Goal: Feedback & Contribution: Submit feedback/report problem

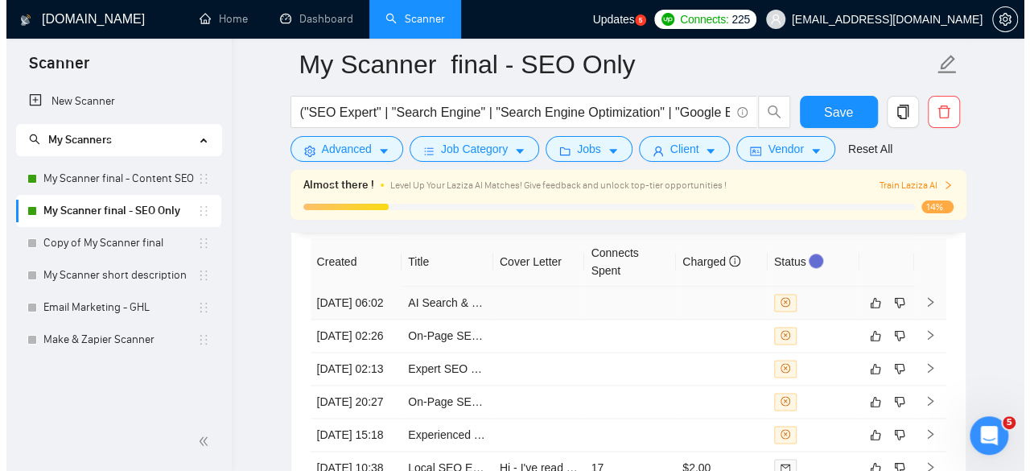
scroll to position [3939, 0]
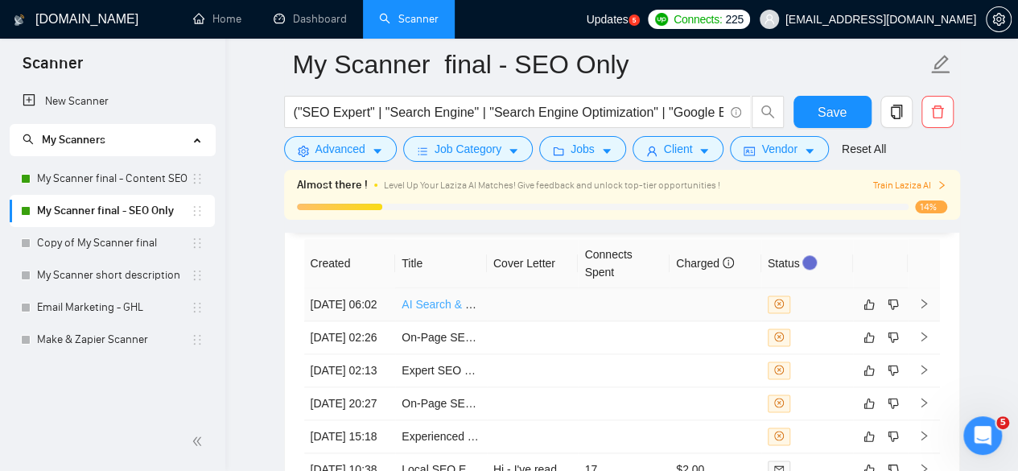
click at [472, 299] on link "AI Search & SEO Strategist (GEO/AEO Specialist) | Client-Facing" at bounding box center [566, 304] width 328 height 13
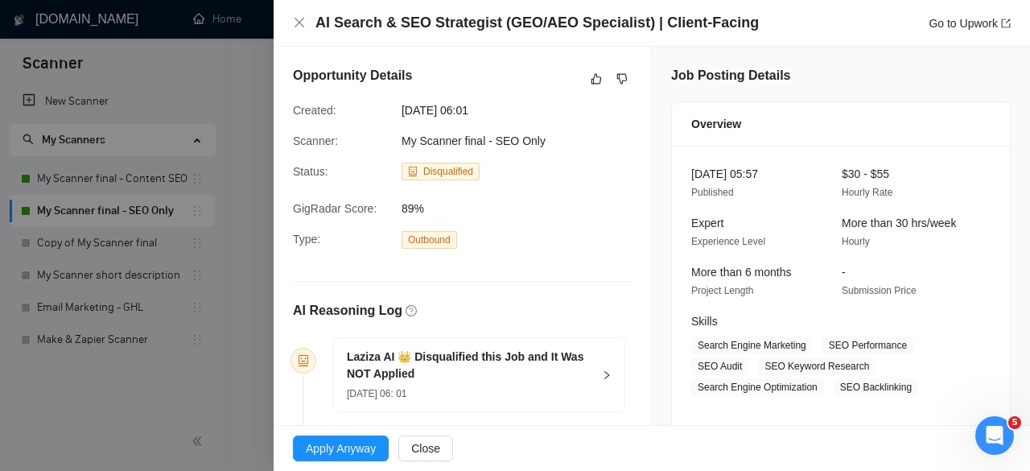
click at [248, 282] on div at bounding box center [515, 235] width 1030 height 471
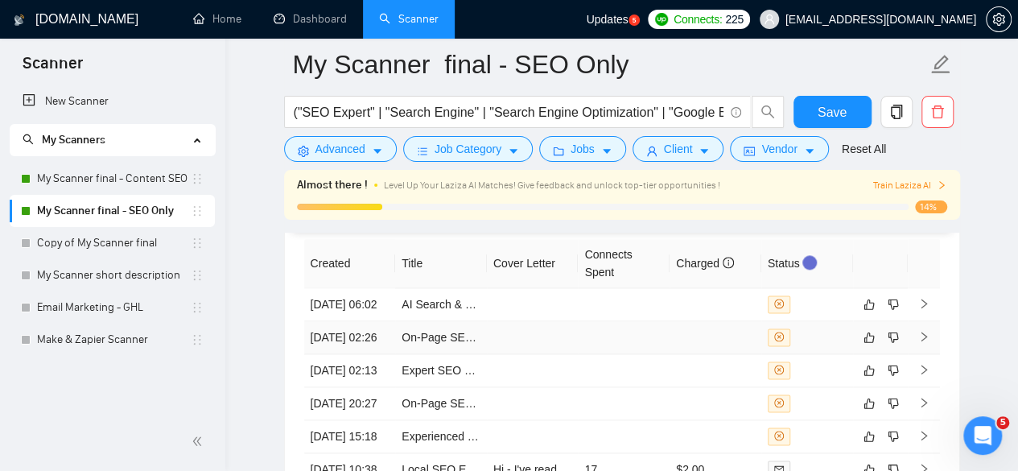
click at [634, 340] on td at bounding box center [624, 337] width 92 height 33
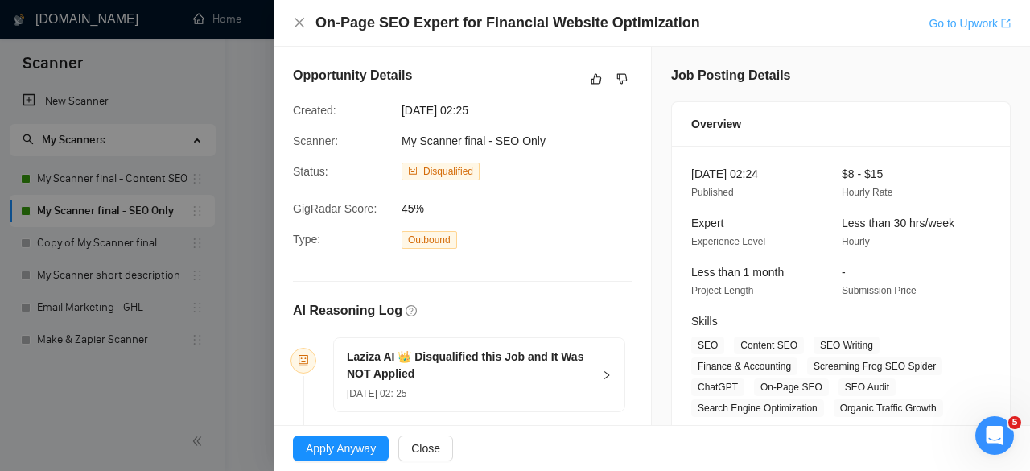
click at [985, 22] on link "Go to Upwork" at bounding box center [970, 23] width 82 height 13
click at [618, 78] on icon "dislike" at bounding box center [621, 78] width 11 height 13
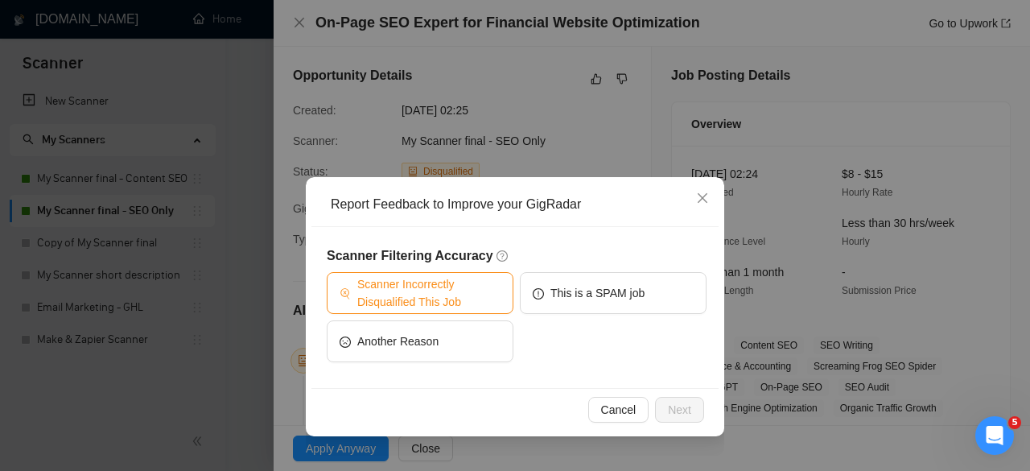
click at [404, 282] on span "Scanner Incorrectly Disqualified This Job" at bounding box center [428, 292] width 143 height 35
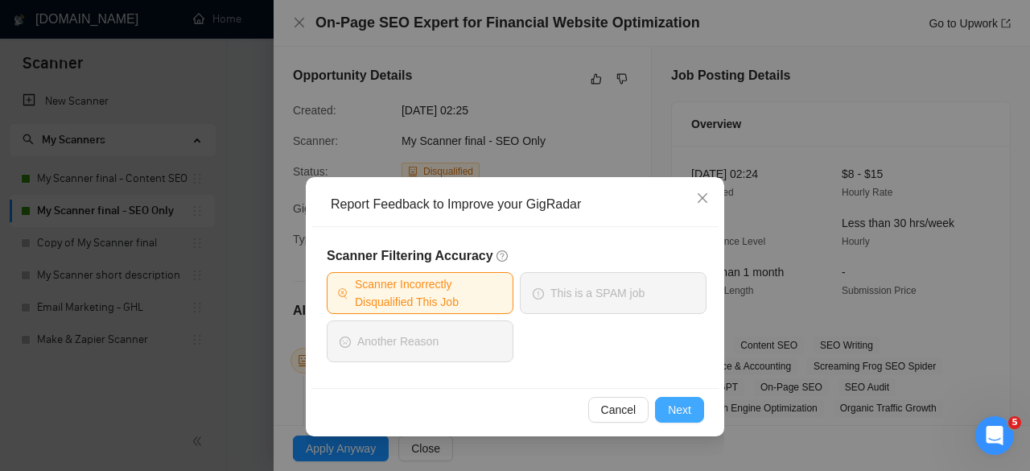
click at [671, 405] on span "Next" at bounding box center [679, 410] width 23 height 18
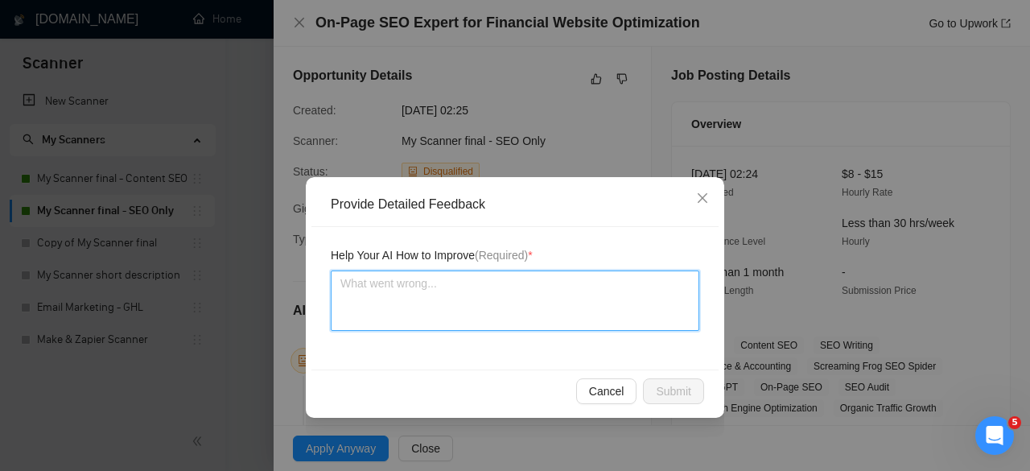
click at [505, 282] on textarea at bounding box center [515, 300] width 369 height 60
type textarea "t"
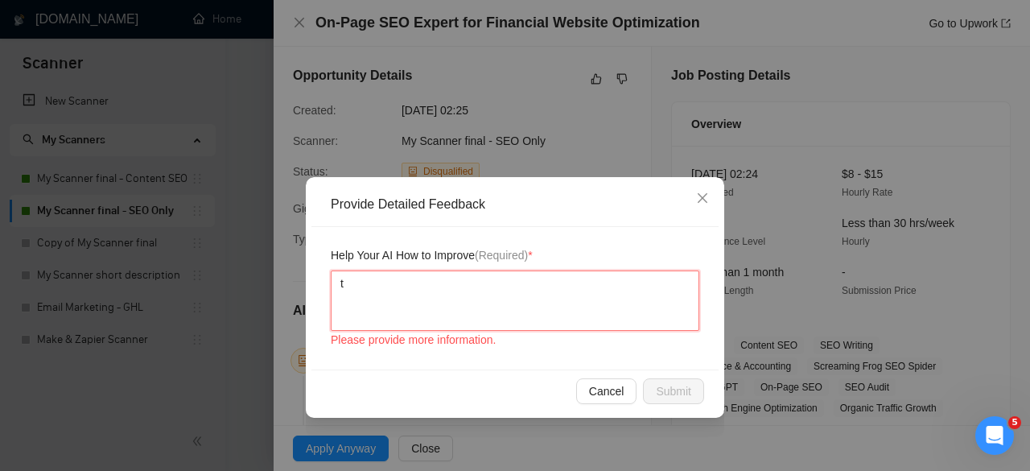
type textarea "tT"
type textarea "t"
type textarea "T"
type textarea "Th"
type textarea "This"
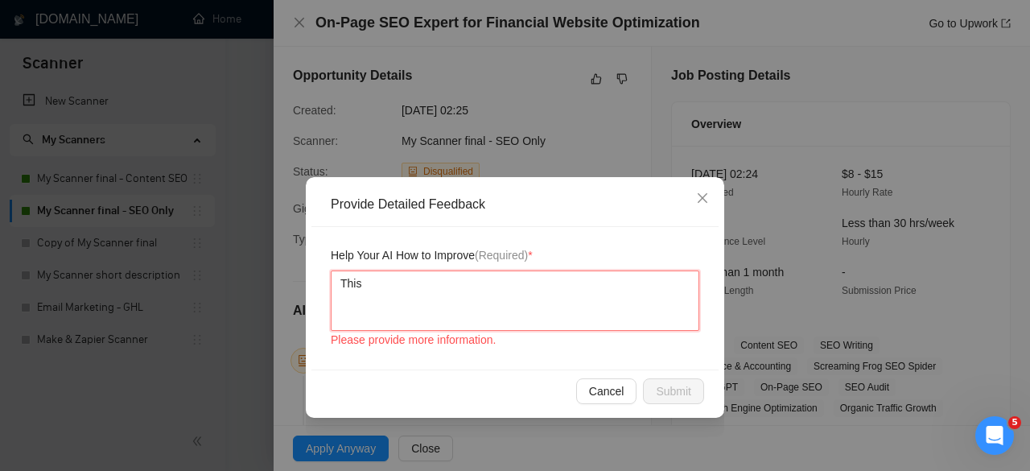
type textarea "This"
type textarea "This s"
type textarea "This su"
type textarea "This sui"
type textarea "This suit"
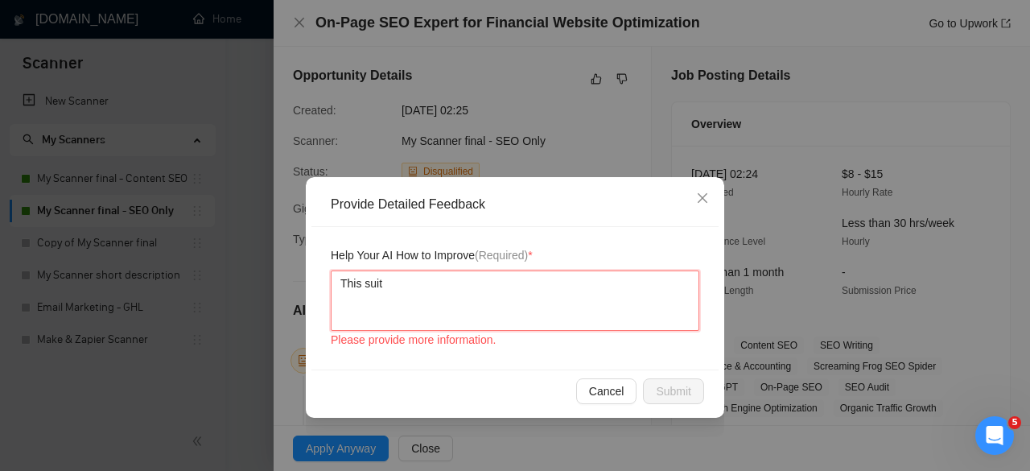
type textarea "This suits"
type textarea "This suits m"
type textarea "This suits my"
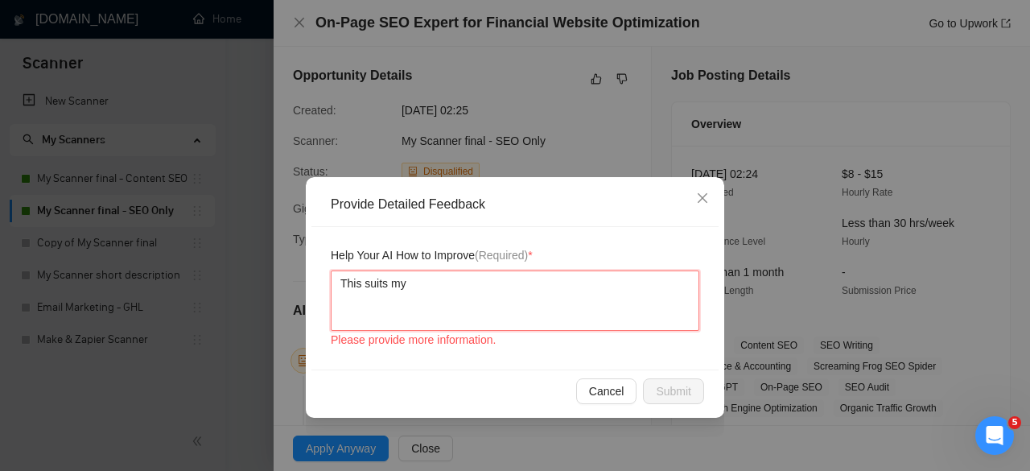
type textarea "This suits my s"
type textarea "This suits my sk"
type textarea "This suits my ski"
type textarea "This suits my skil"
type textarea "This suits my skill"
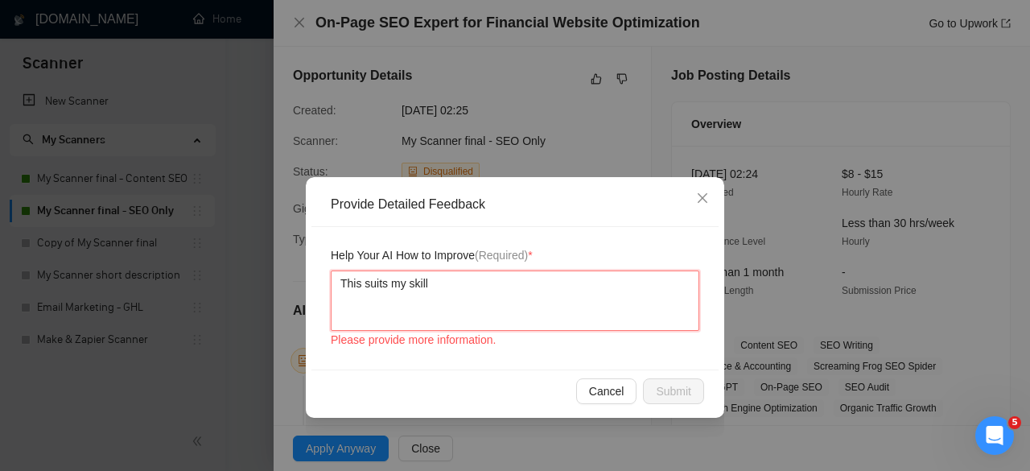
type textarea "This suits my skills"
type textarea "This suits my skillse"
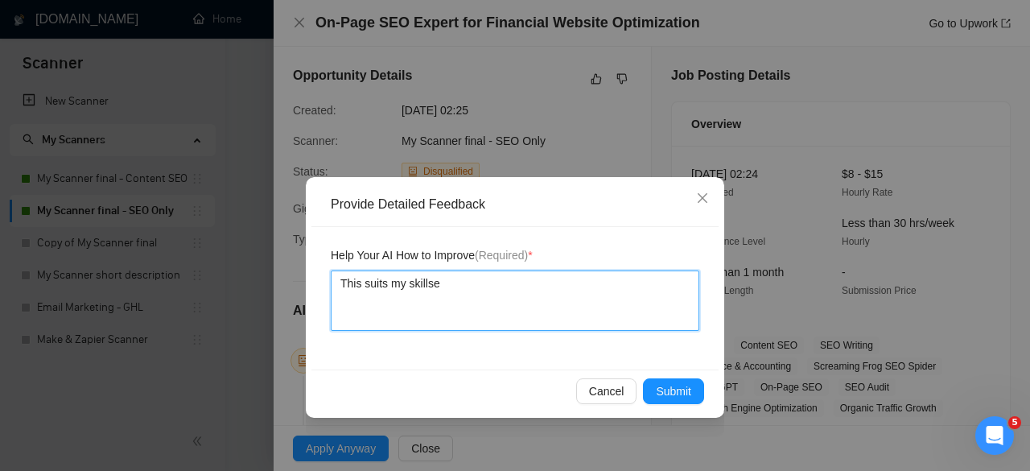
type textarea "This suits my skillset"
type textarea "This suits my skillset."
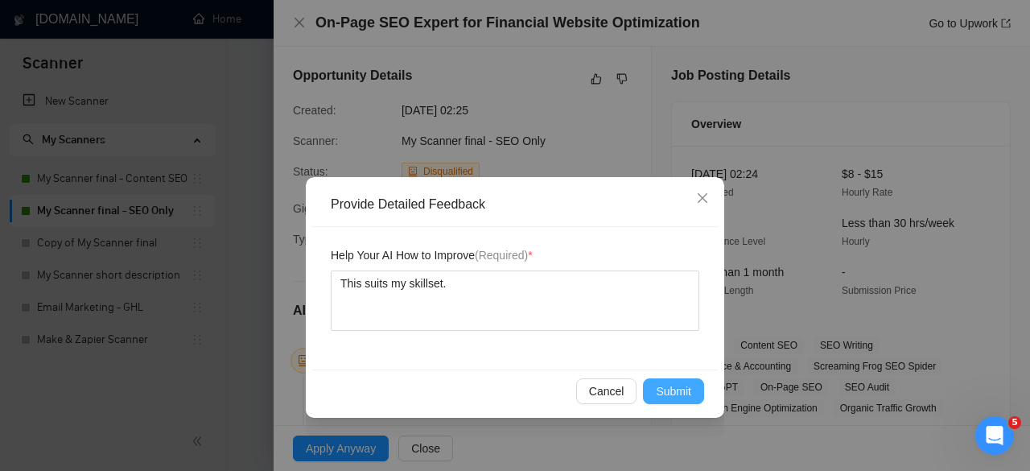
click at [688, 380] on button "Submit" at bounding box center [673, 391] width 61 height 26
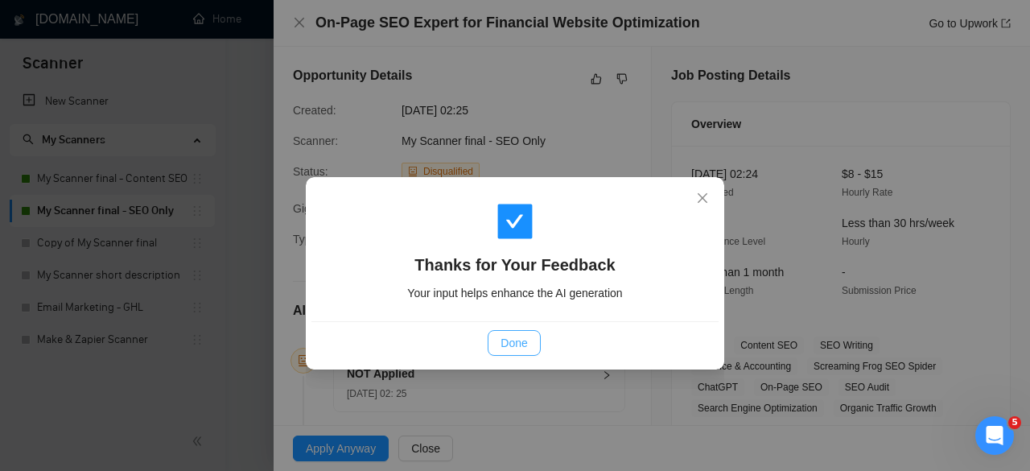
click at [526, 344] on span "Done" at bounding box center [514, 343] width 27 height 18
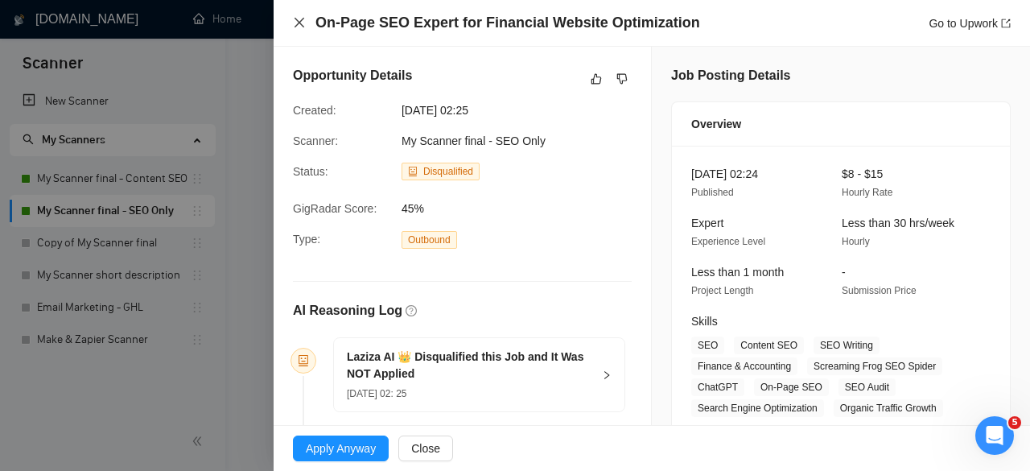
click at [298, 17] on icon "close" at bounding box center [299, 22] width 13 height 13
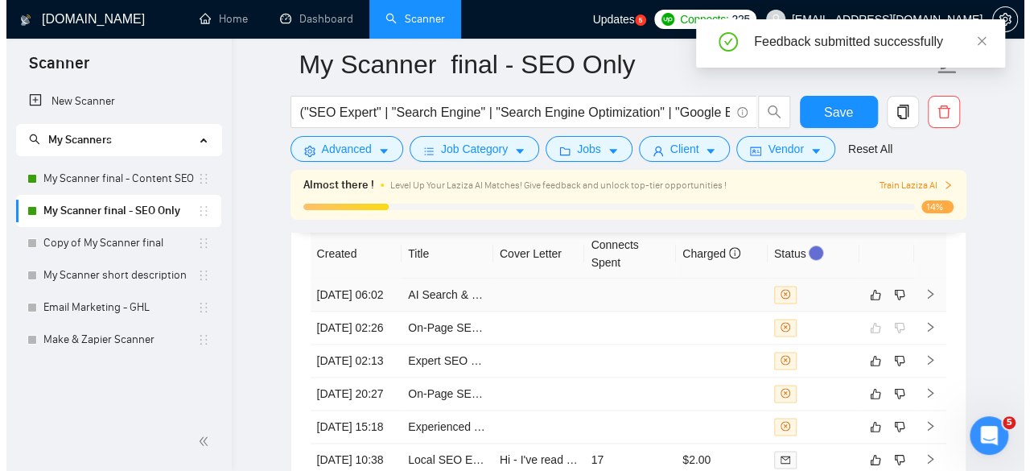
scroll to position [3940, 0]
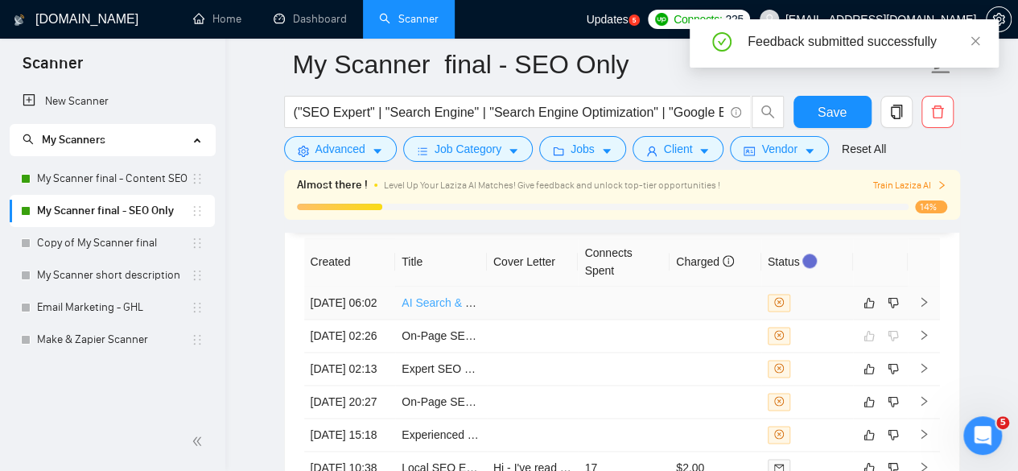
click at [473, 297] on link "AI Search & SEO Strategist (GEO/AEO Specialist) | Client-Facing" at bounding box center [566, 302] width 328 height 13
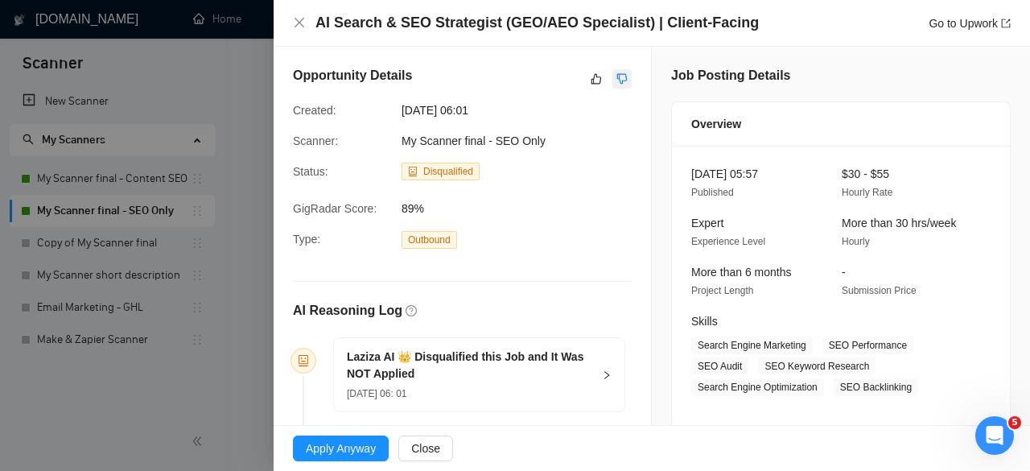
click at [620, 73] on icon "dislike" at bounding box center [621, 78] width 11 height 13
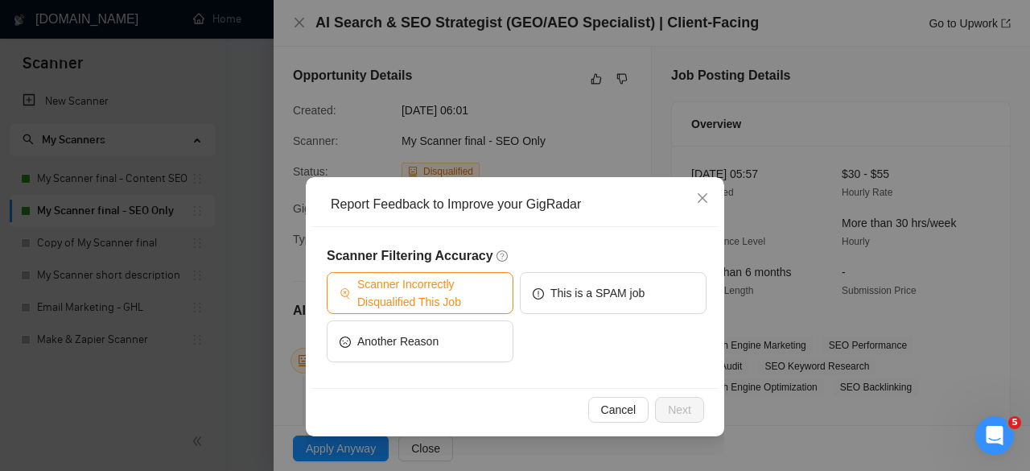
click at [473, 277] on span "Scanner Incorrectly Disqualified This Job" at bounding box center [428, 292] width 143 height 35
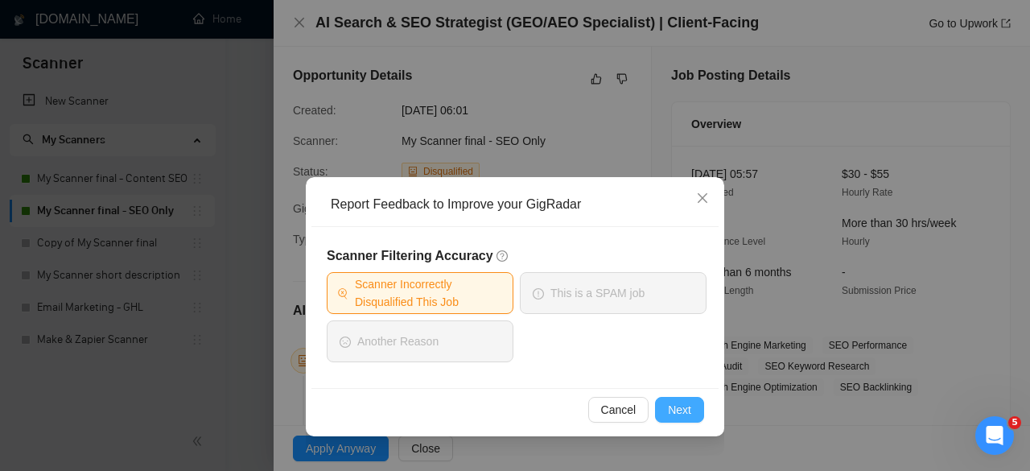
click at [686, 404] on span "Next" at bounding box center [679, 410] width 23 height 18
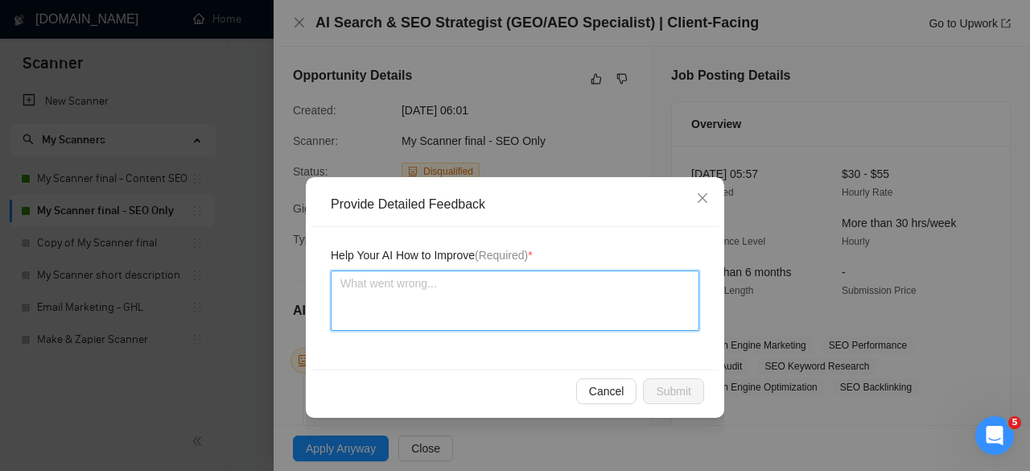
click at [589, 312] on textarea at bounding box center [515, 300] width 369 height 60
type textarea "T"
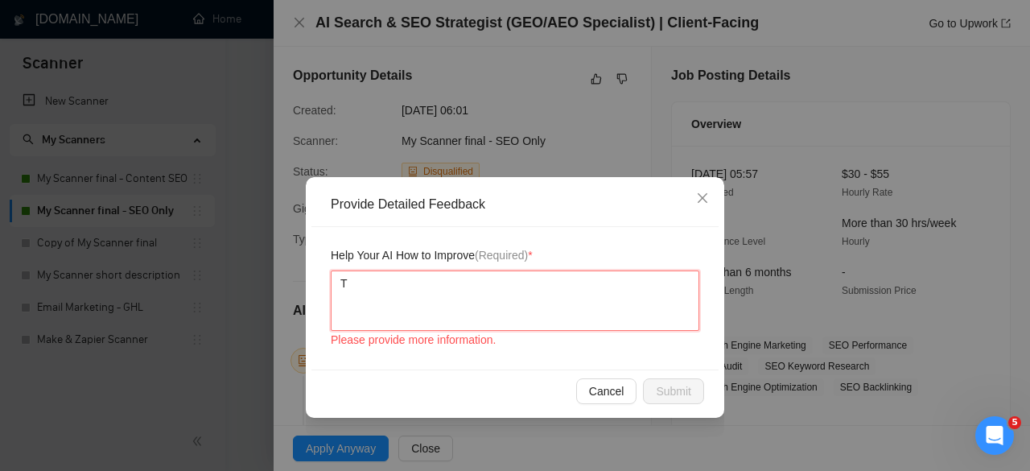
type textarea "Th"
type textarea "Thi"
type textarea "This"
type textarea "This s"
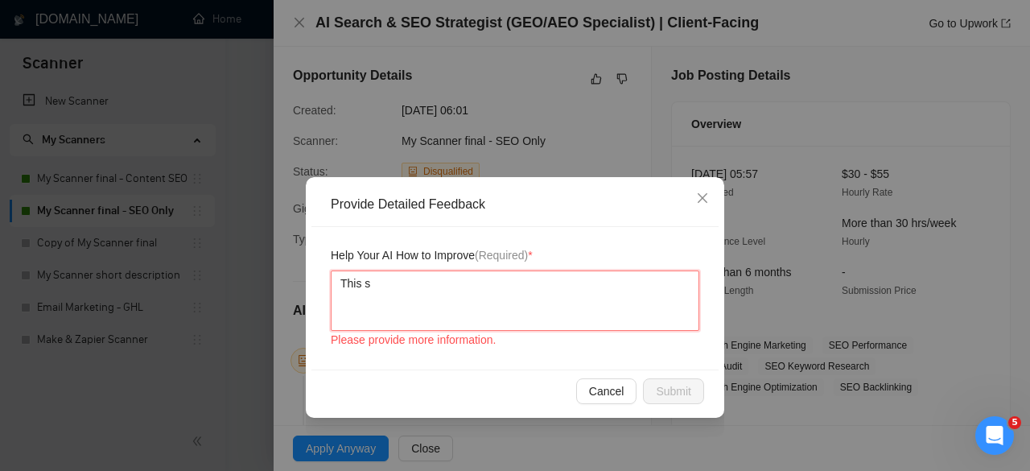
type textarea "This su"
type textarea "This sui"
type textarea "This suit"
type textarea "This suits"
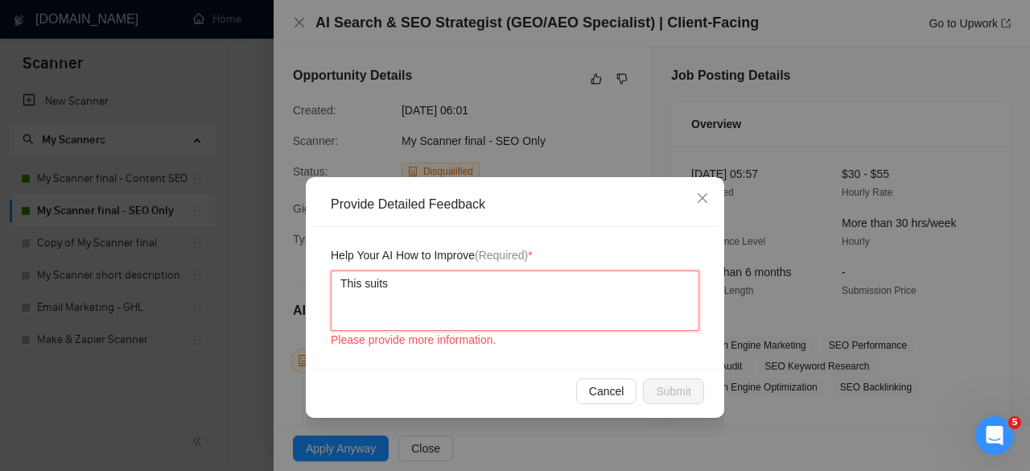
type textarea "This suits m"
type textarea "This suits my"
type textarea "This suits my s"
type textarea "This suits my sk"
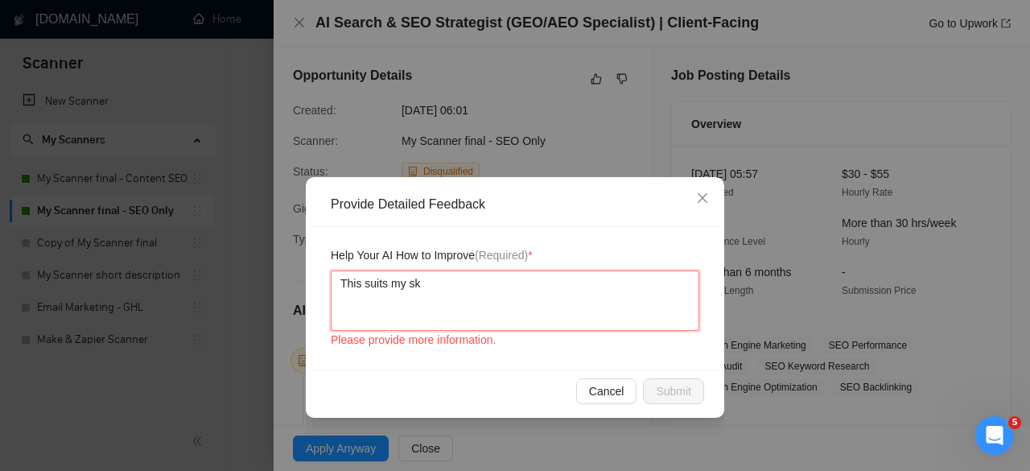
type textarea "This suits my ski"
type textarea "This suits my skil"
type textarea "This suits my skill"
type textarea "This suits my skills"
type textarea "This suits my skillse"
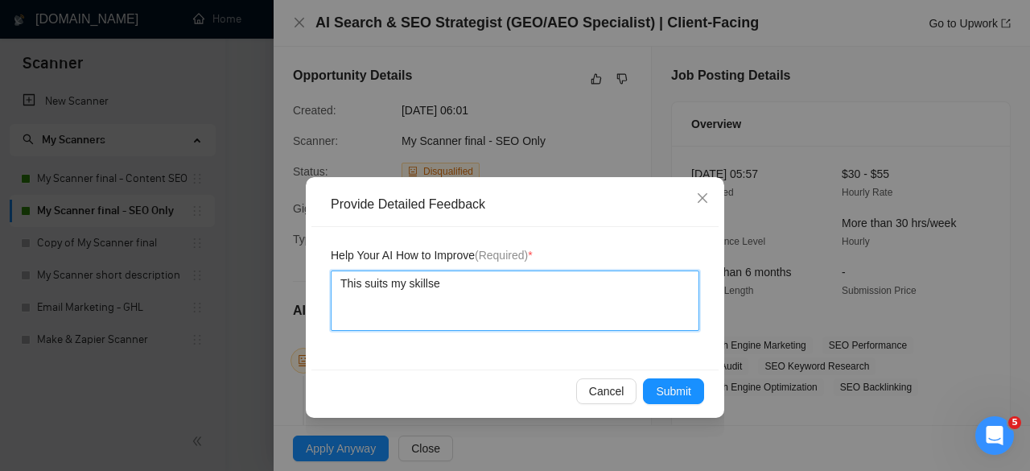
type textarea "This suits my skillset"
type textarea "This suits my skillset."
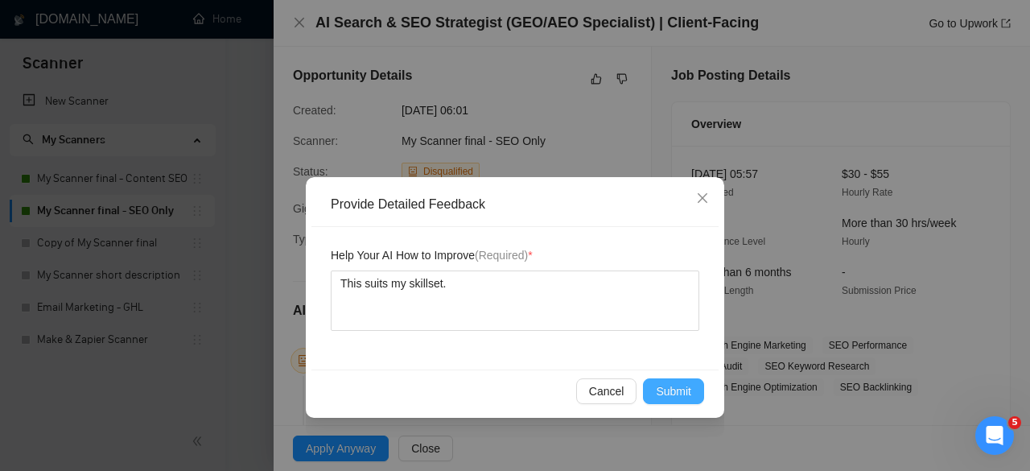
click at [667, 393] on span "Submit" at bounding box center [673, 391] width 35 height 18
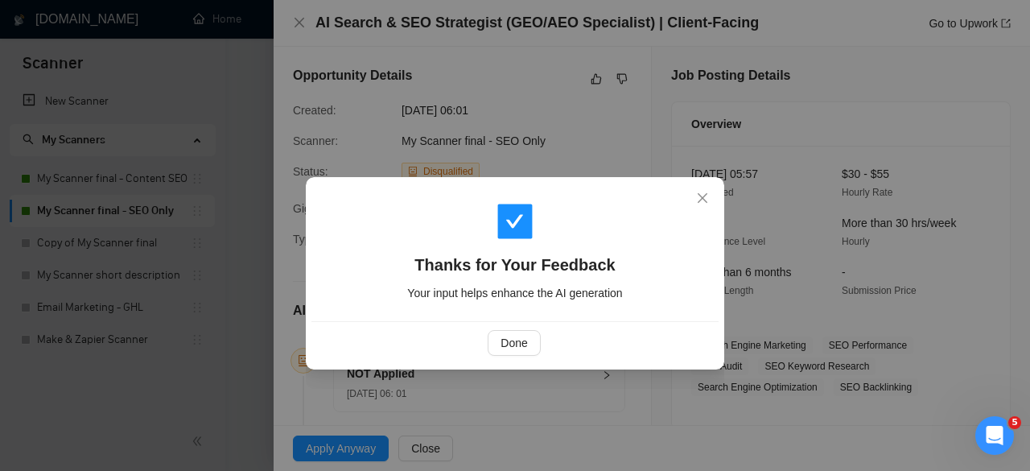
click at [662, 388] on div "Thanks for Your Feedback Your input helps enhance the AI generation Done" at bounding box center [515, 235] width 1030 height 471
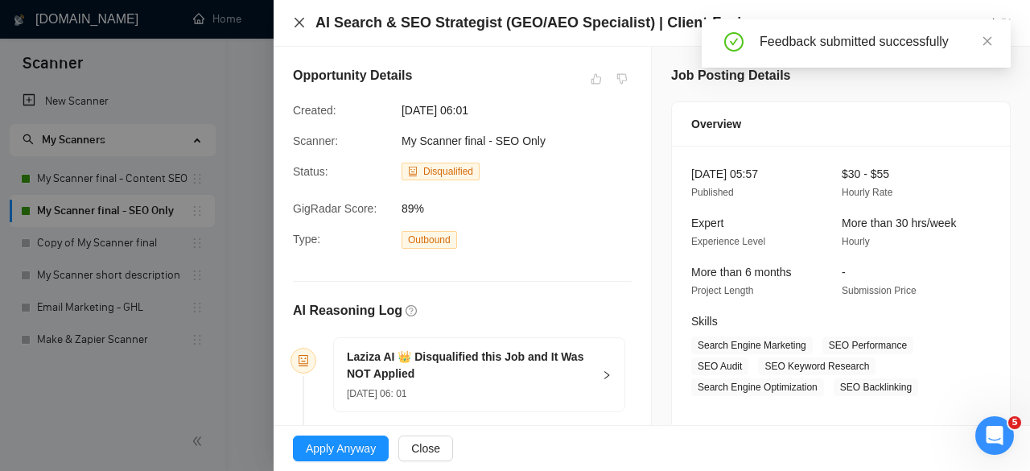
click at [302, 25] on icon "close" at bounding box center [300, 23] width 10 height 10
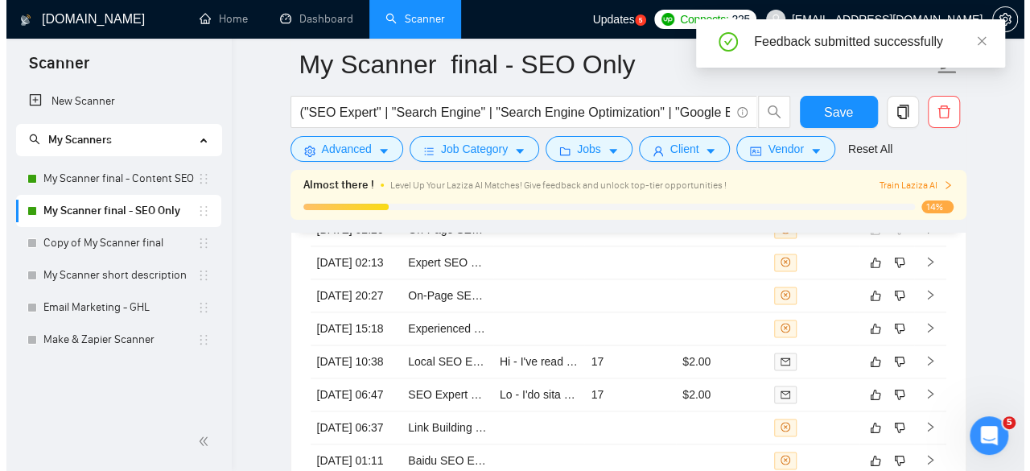
scroll to position [4050, 0]
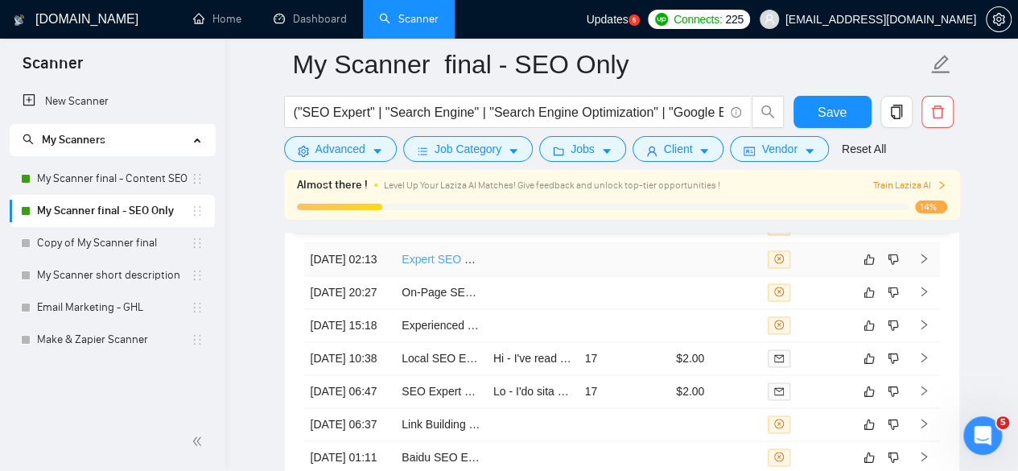
click at [463, 266] on link "Expert SEO Specialist Needed for High-Authority Backlink Acquisition" at bounding box center [575, 259] width 346 height 13
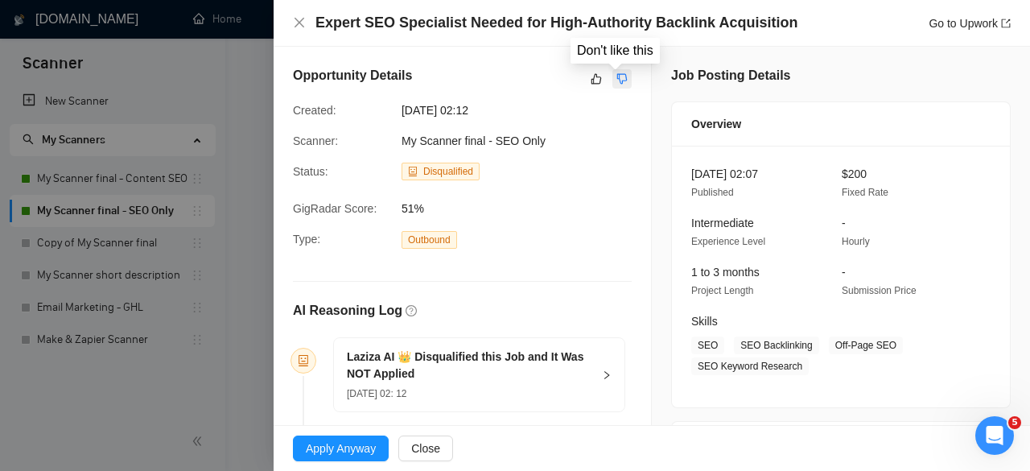
click at [619, 81] on icon "dislike" at bounding box center [621, 78] width 11 height 13
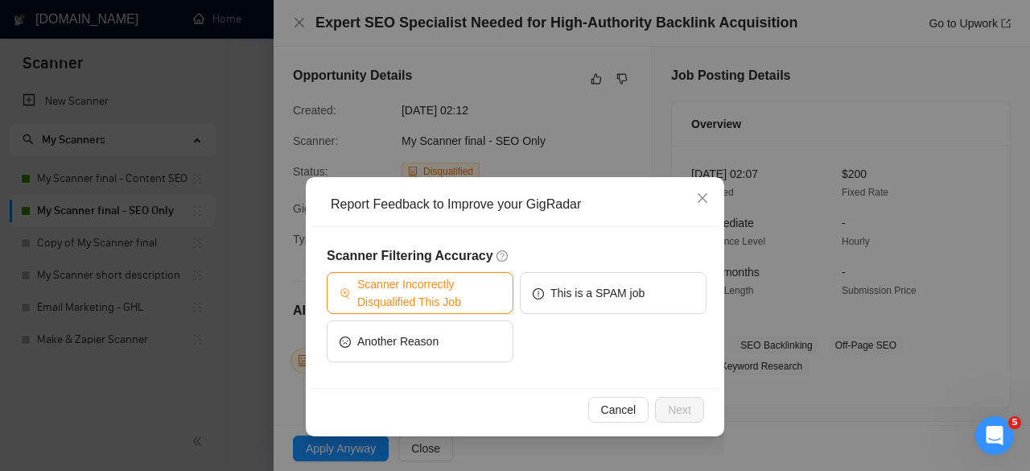
click at [402, 284] on span "Scanner Incorrectly Disqualified This Job" at bounding box center [428, 292] width 143 height 35
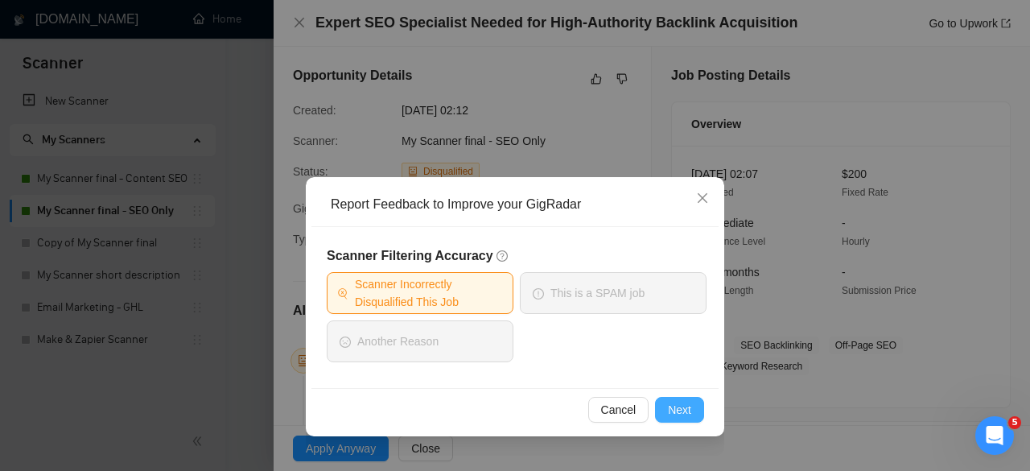
click at [681, 401] on span "Next" at bounding box center [679, 410] width 23 height 18
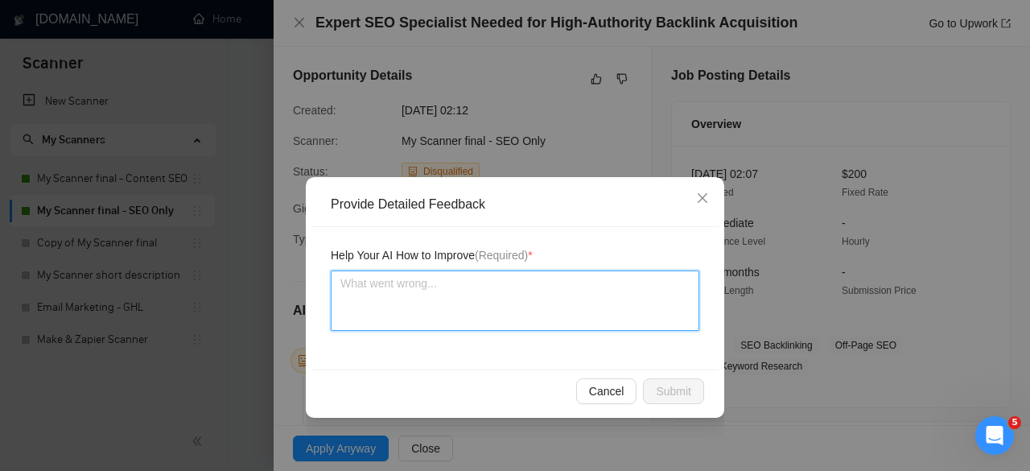
click at [528, 308] on textarea at bounding box center [515, 300] width 369 height 60
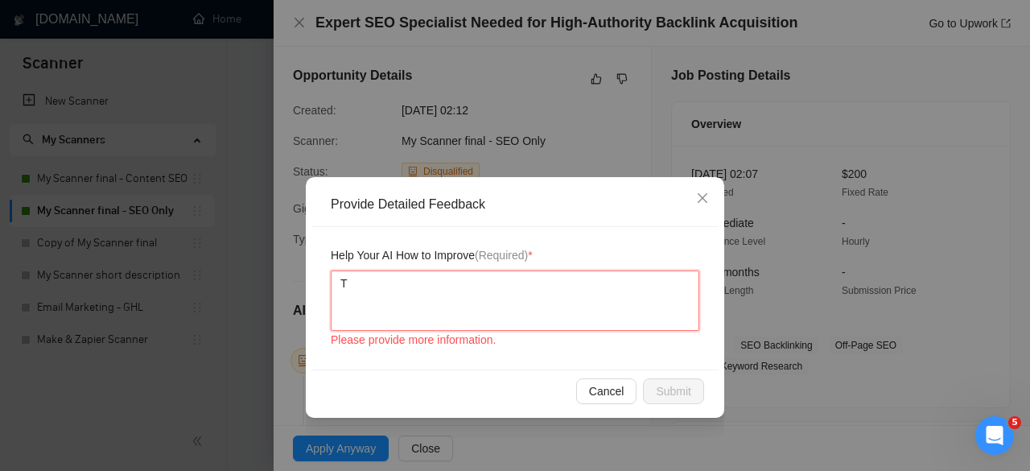
type textarea "Th"
type textarea "Thi"
type textarea "This"
type textarea "This s"
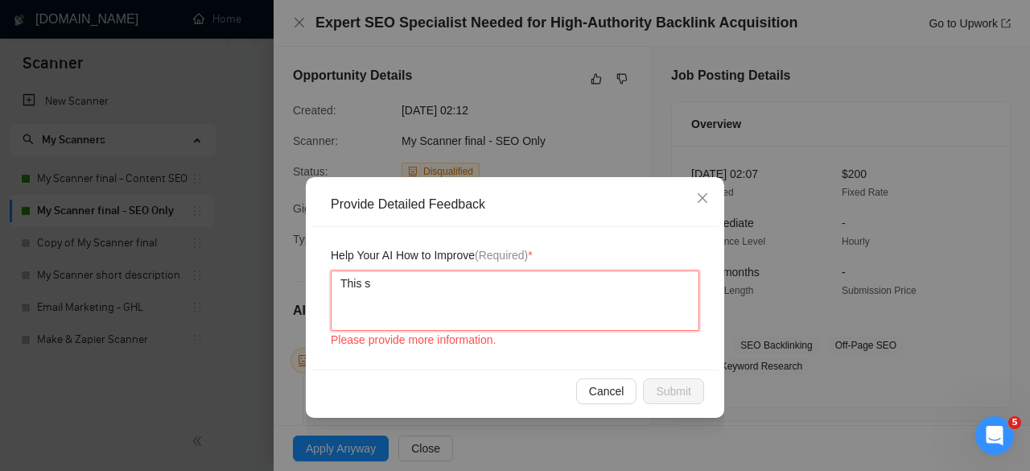
type textarea "This su"
type textarea "This suit"
type textarea "This suits"
type textarea "This suits m"
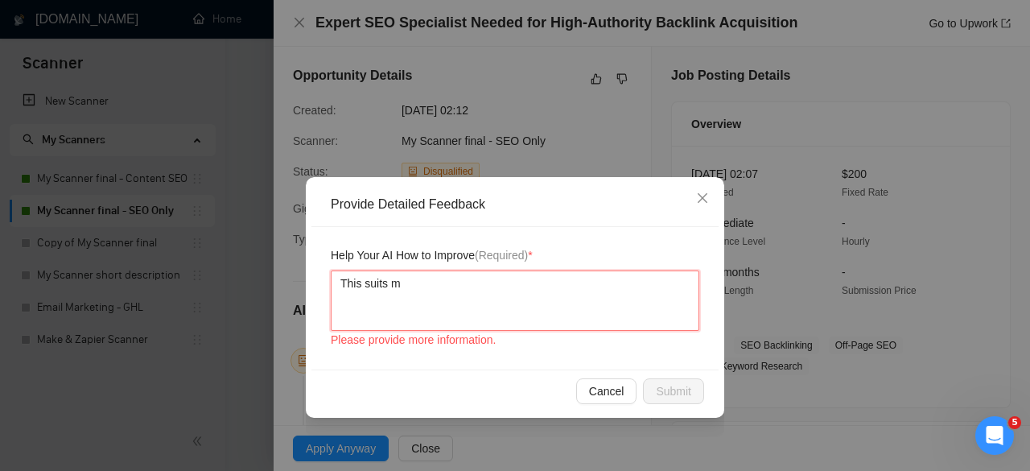
type textarea "This suits my"
type textarea "This suits my s"
type textarea "This suits my sk"
type textarea "This suits my ski"
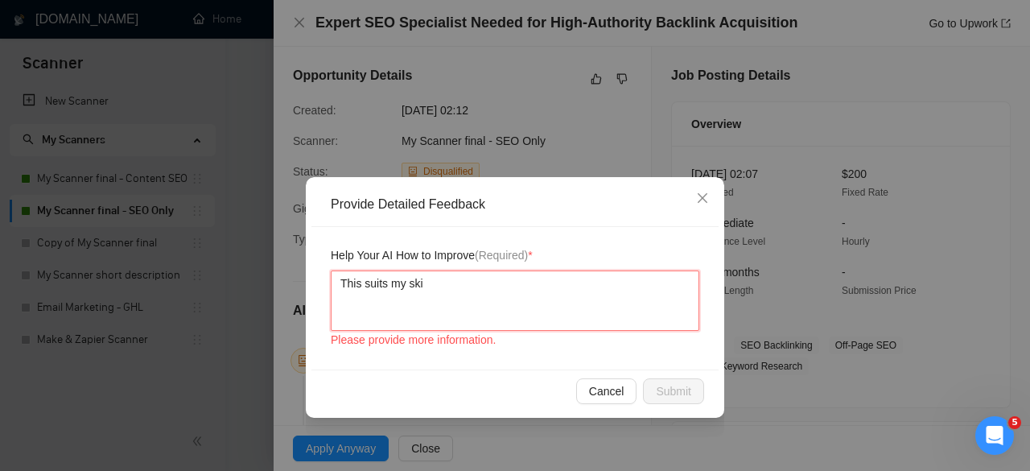
type textarea "This suits my skil"
type textarea "This suits my skill"
type textarea "This suits my skills"
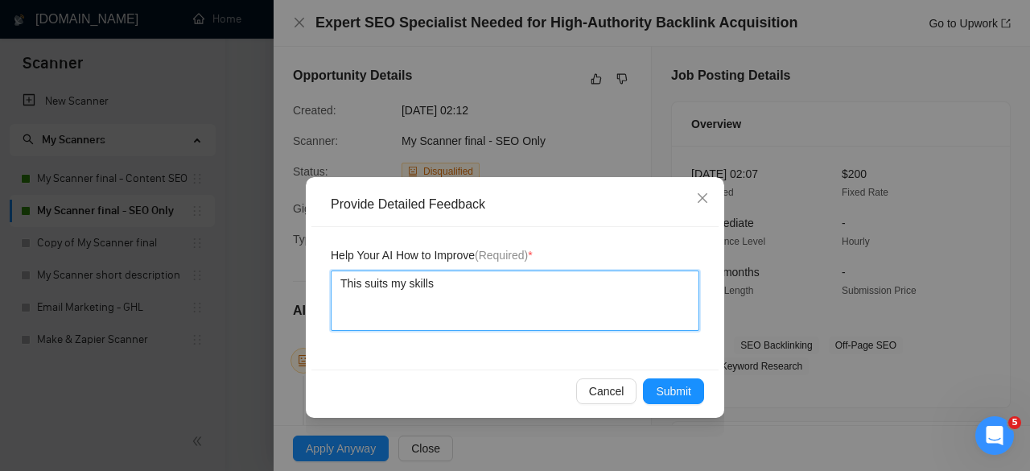
type textarea "This suits my skillse"
type textarea "This suits my skillset"
type textarea "This suits my skillset."
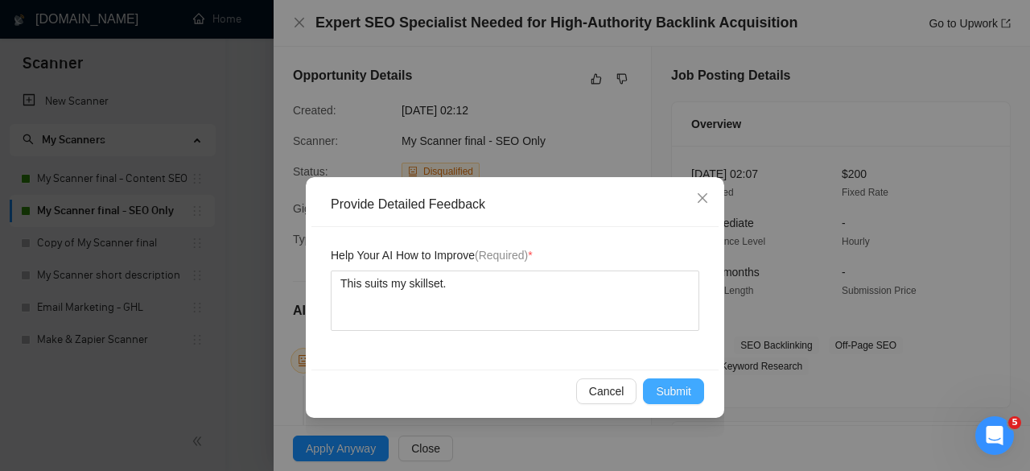
click at [682, 390] on span "Submit" at bounding box center [673, 391] width 35 height 18
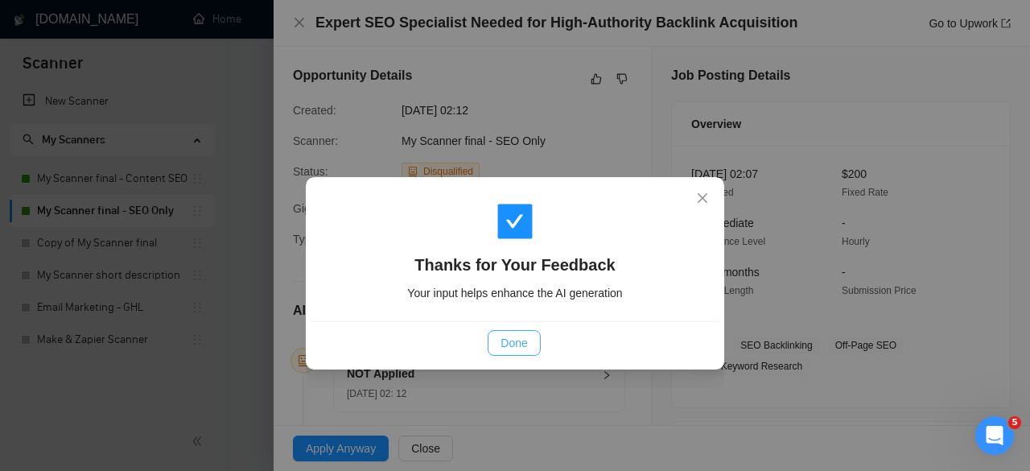
click at [518, 350] on span "Done" at bounding box center [514, 343] width 27 height 18
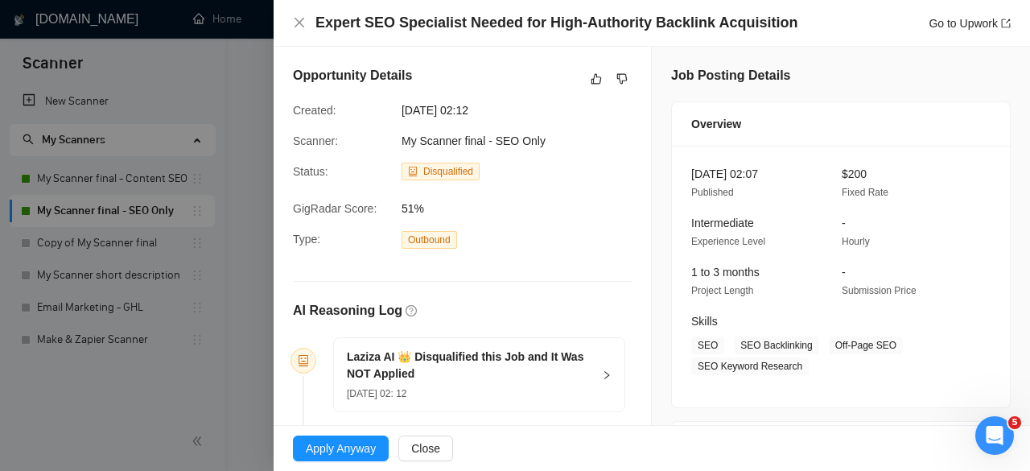
click at [301, 15] on div "Expert SEO Specialist Needed for High-Authority Backlink Acquisition Go to Upwo…" at bounding box center [652, 23] width 718 height 20
click at [301, 19] on icon "close" at bounding box center [299, 22] width 13 height 13
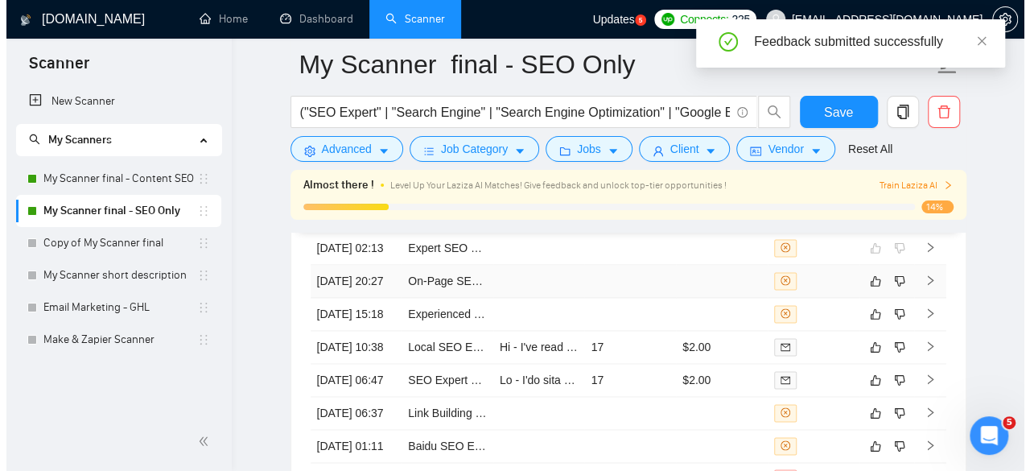
scroll to position [4063, 0]
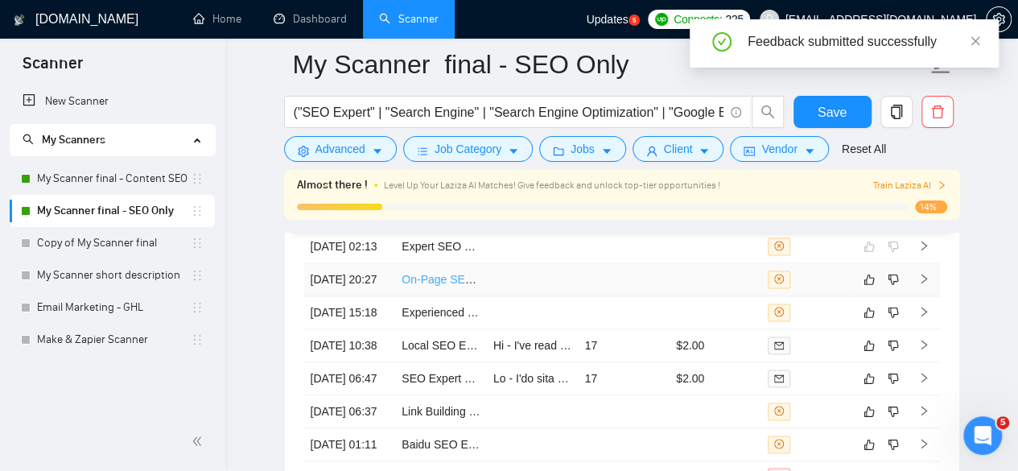
click at [447, 286] on link "On-Page SEO & Page Speed Implementation Specialist - Technical Execution Only" at bounding box center [609, 279] width 415 height 13
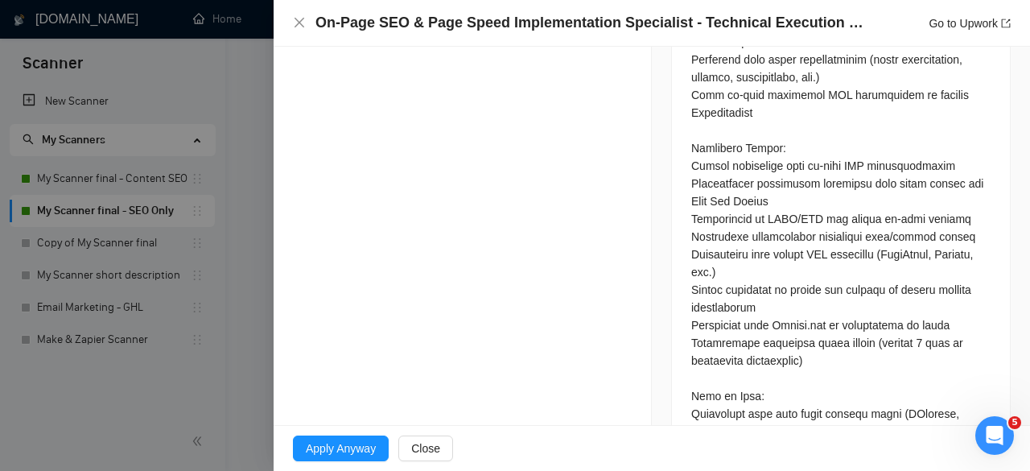
scroll to position [1047, 0]
click at [441, 173] on div "Opportunity Details Created: 19 Aug, 2025 20:25 Scanner: My Scanner final - SEO…" at bounding box center [463, 159] width 378 height 2318
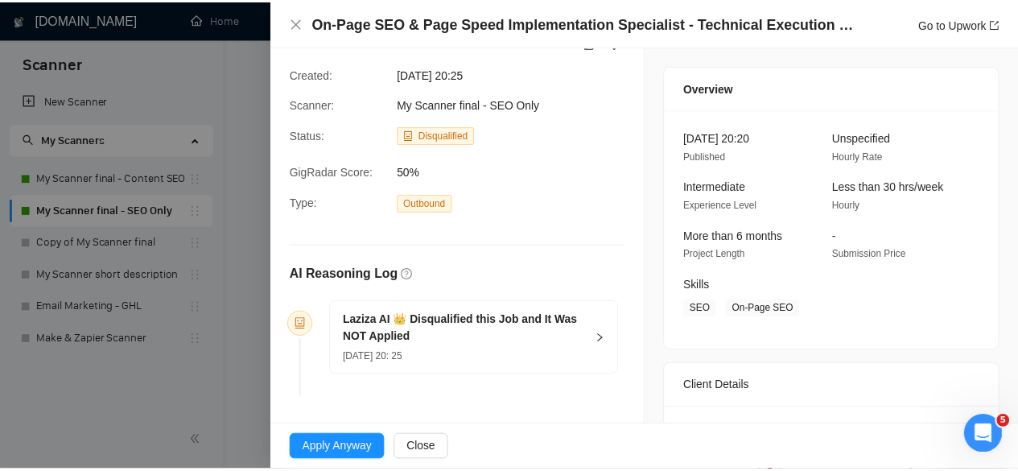
scroll to position [0, 0]
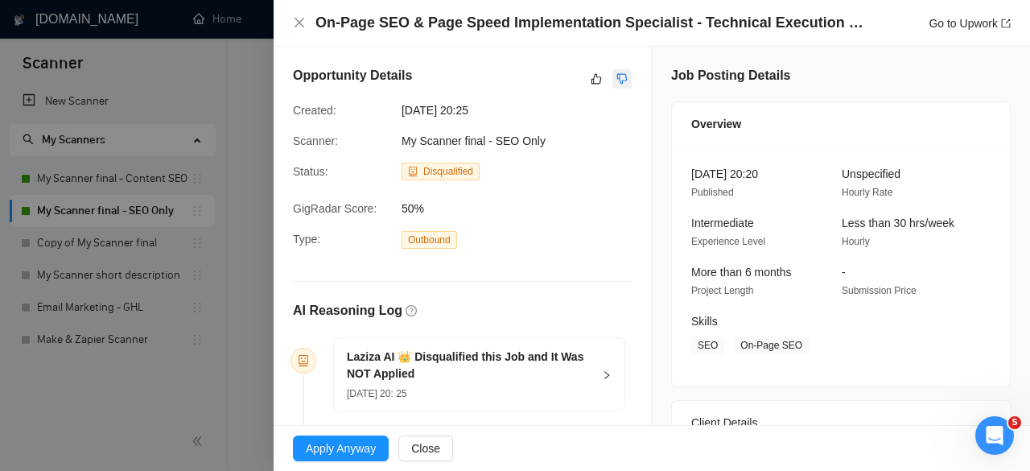
click at [618, 84] on icon "dislike" at bounding box center [621, 78] width 11 height 13
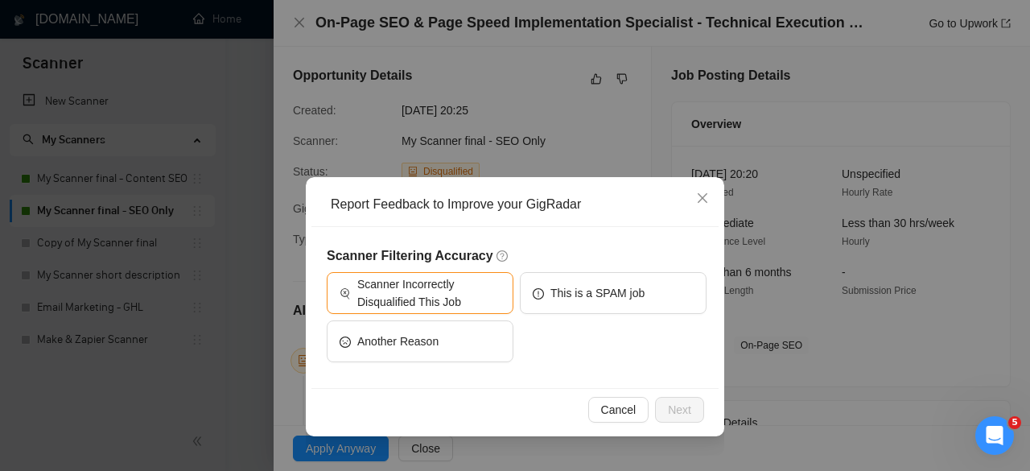
click at [406, 315] on div "Scanner Incorrectly Disqualified This Job" at bounding box center [420, 296] width 187 height 48
click at [407, 297] on span "Scanner Incorrectly Disqualified This Job" at bounding box center [428, 292] width 143 height 35
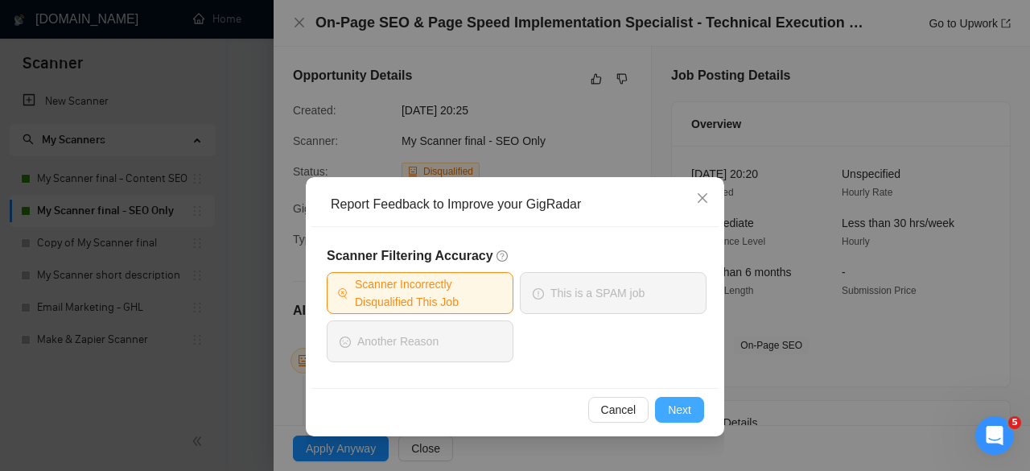
click at [663, 397] on button "Next" at bounding box center [679, 410] width 49 height 26
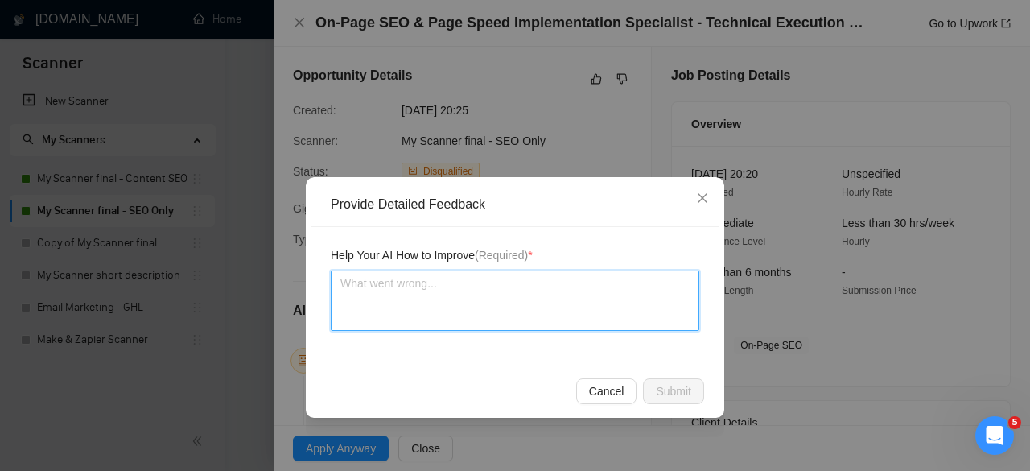
click at [552, 315] on textarea at bounding box center [515, 300] width 369 height 60
type textarea "T"
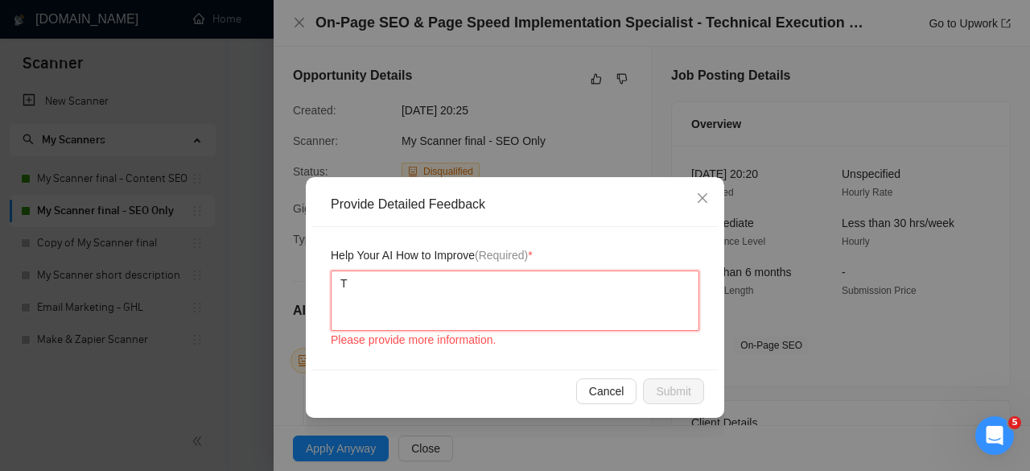
type textarea "Th"
type textarea "Thi"
type textarea "This"
type textarea "This s"
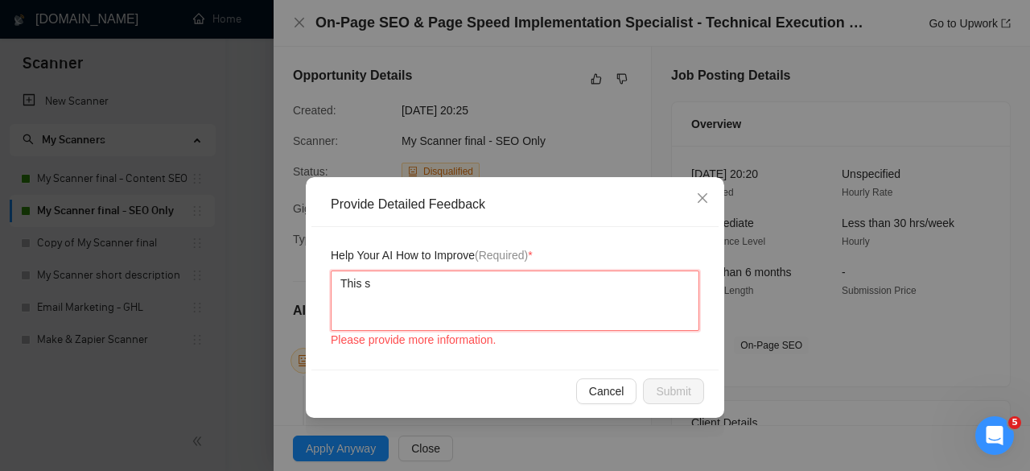
type textarea "This su"
type textarea "This sui"
type textarea "This suit"
type textarea "This suits"
type textarea "This suits m"
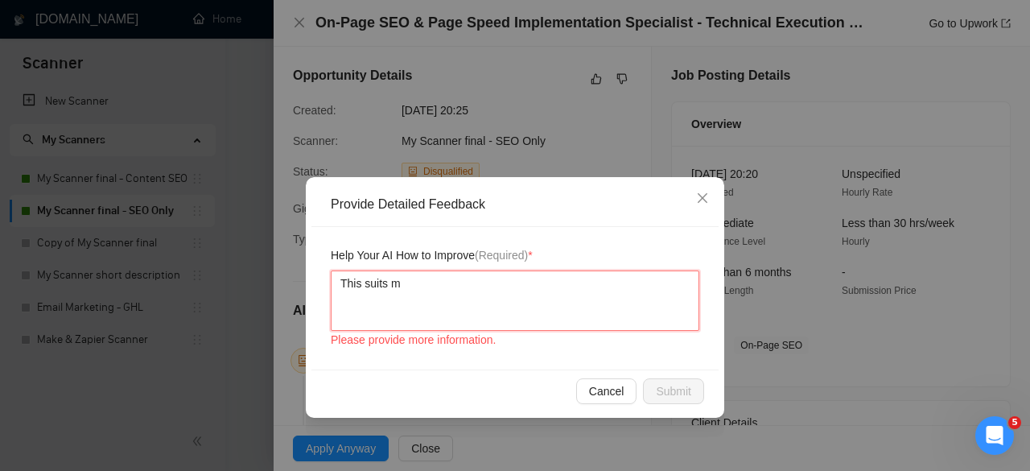
type textarea "This suits my"
type textarea "This suits my sk"
type textarea "This suits my ski"
type textarea "This suits my skil"
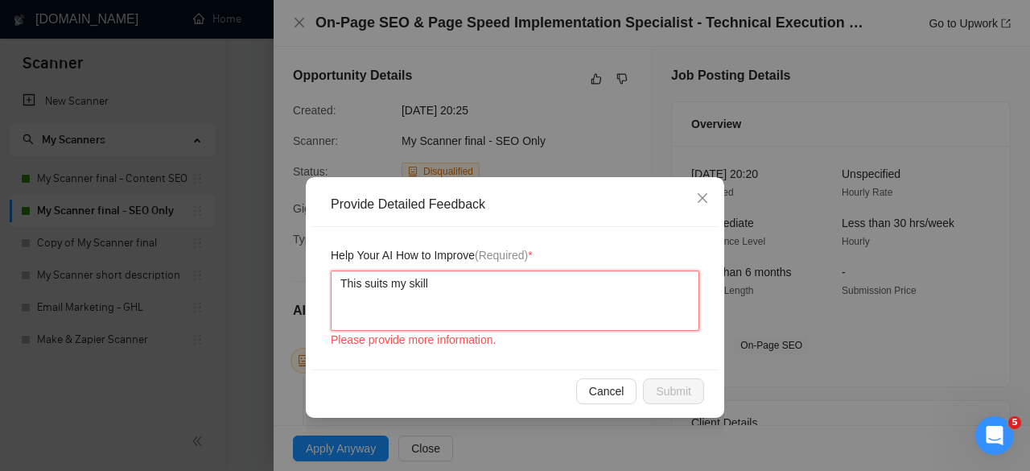
type textarea "This suits my skills"
type textarea "This suits my skillse"
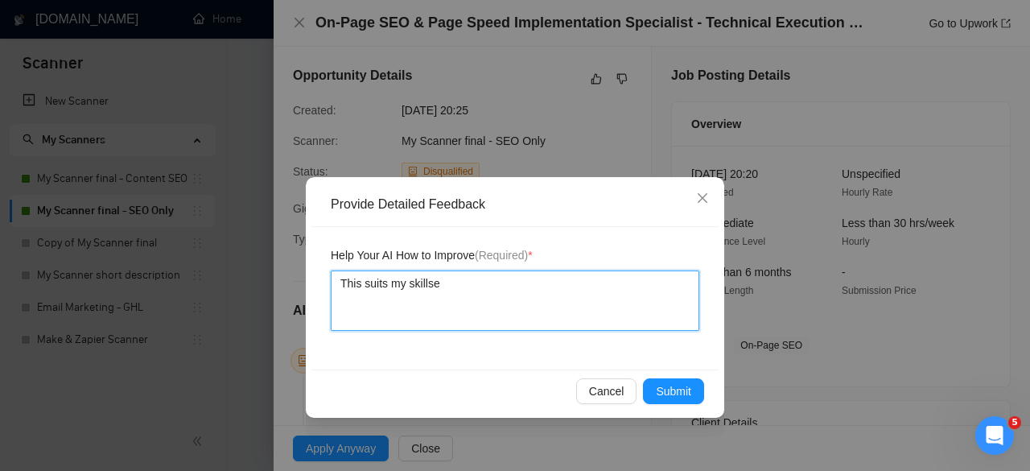
type textarea "This suits my skillset"
type textarea "This suits my skillset."
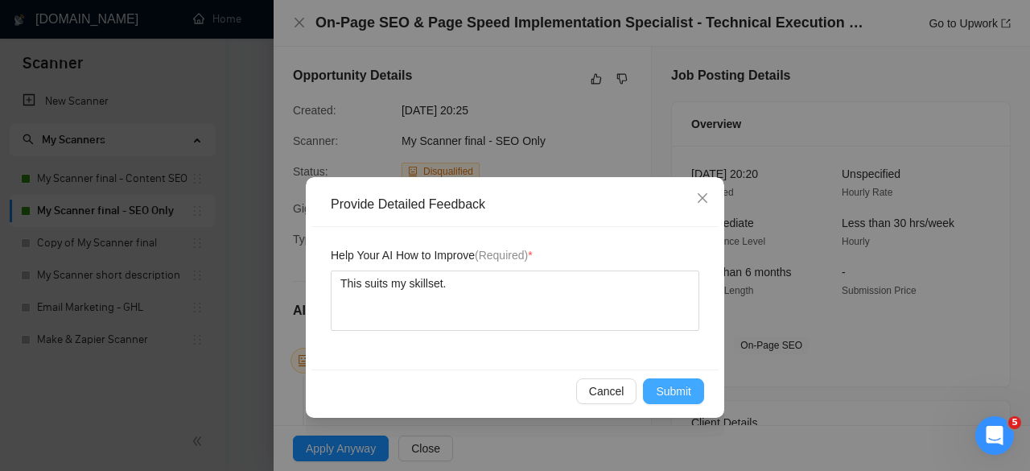
click at [666, 382] on span "Submit" at bounding box center [673, 391] width 35 height 18
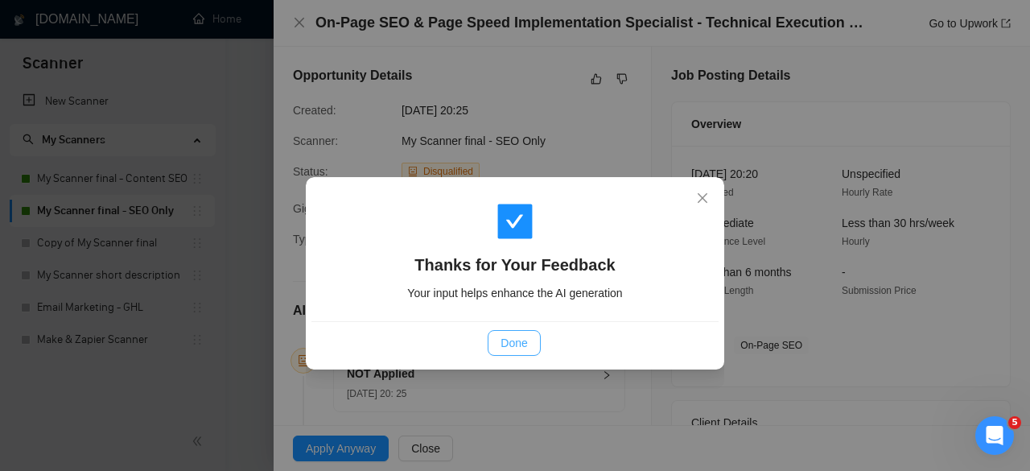
click at [522, 340] on span "Done" at bounding box center [514, 343] width 27 height 18
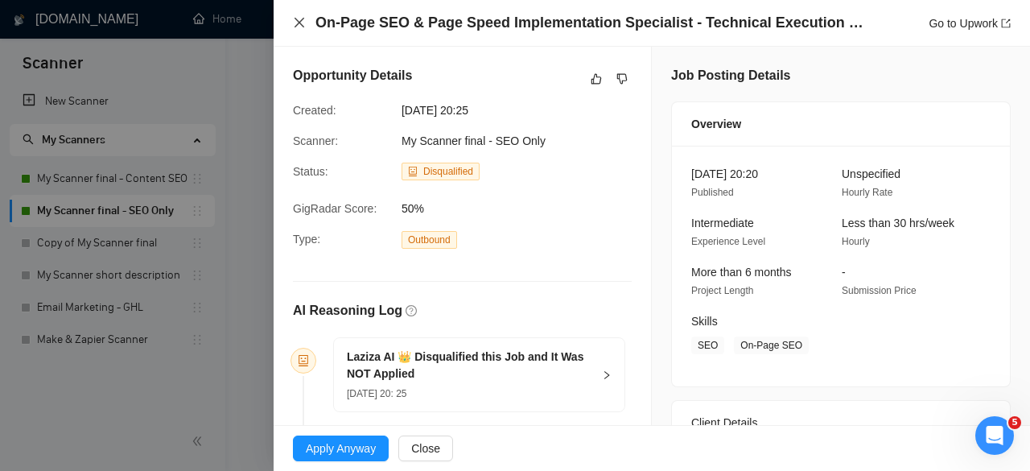
click at [303, 25] on icon "close" at bounding box center [299, 22] width 13 height 13
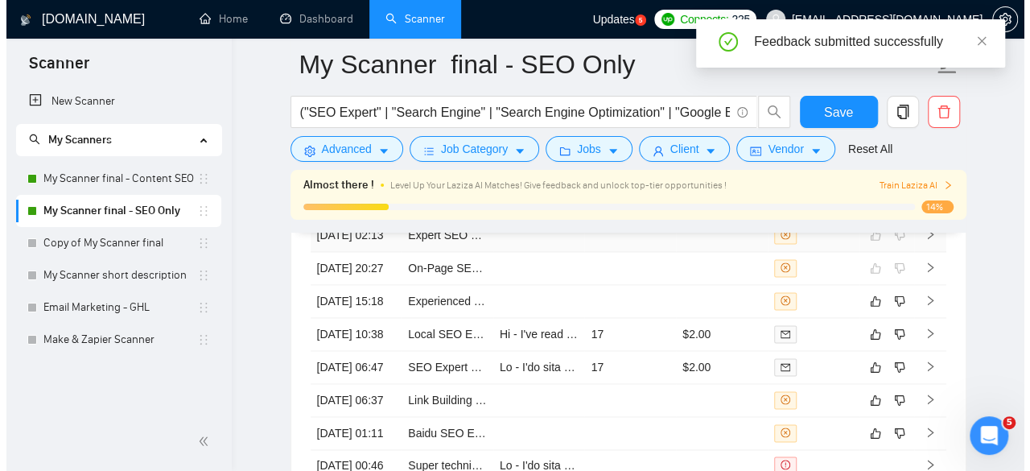
scroll to position [4075, 0]
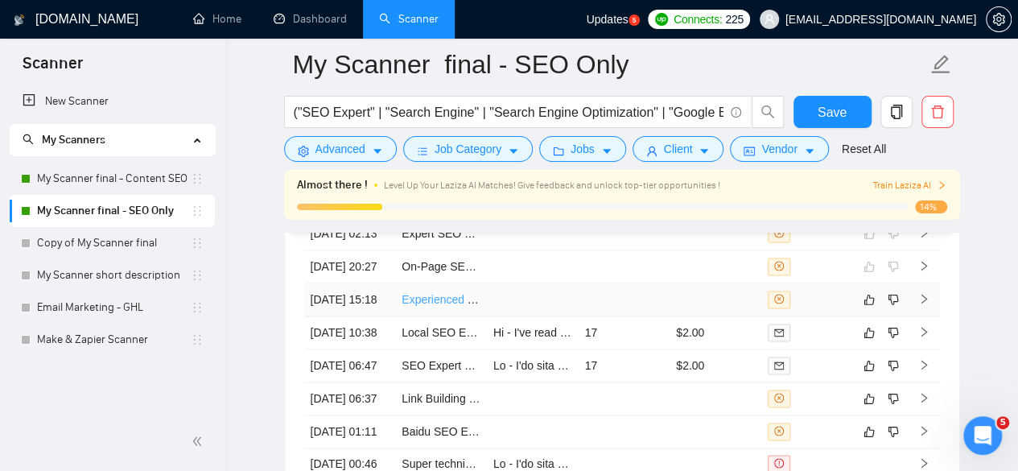
click at [453, 306] on link "Experienced Technical SEO Expert for Indexing, Crawl Optimization, and Site Per…" at bounding box center [643, 299] width 483 height 13
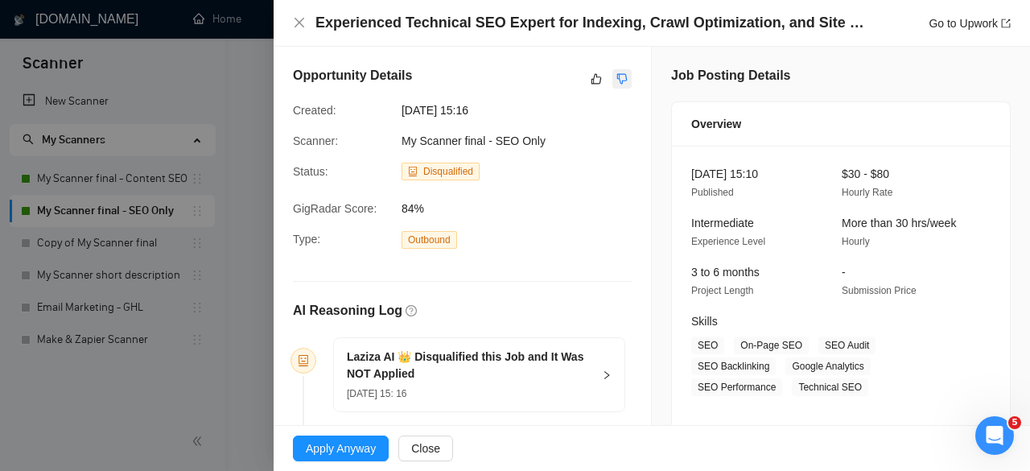
click at [616, 80] on icon "dislike" at bounding box center [621, 78] width 11 height 13
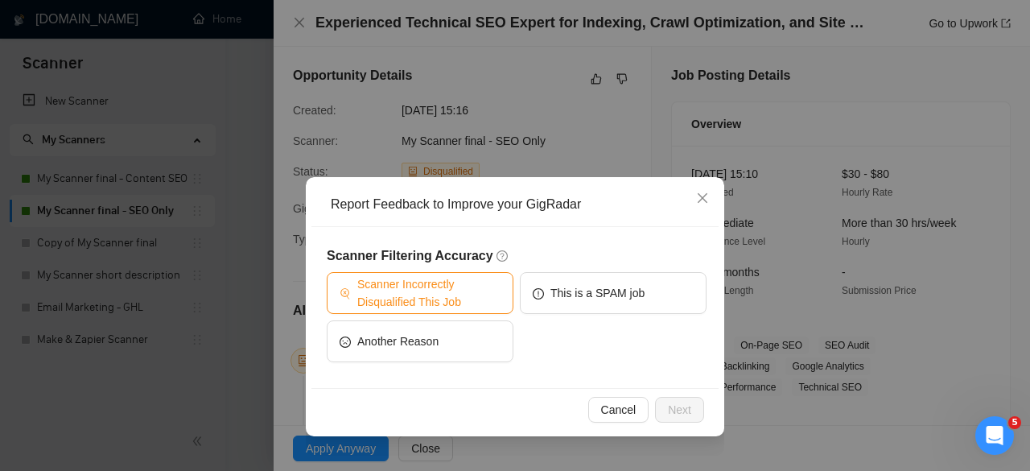
click at [409, 302] on span "Scanner Incorrectly Disqualified This Job" at bounding box center [428, 292] width 143 height 35
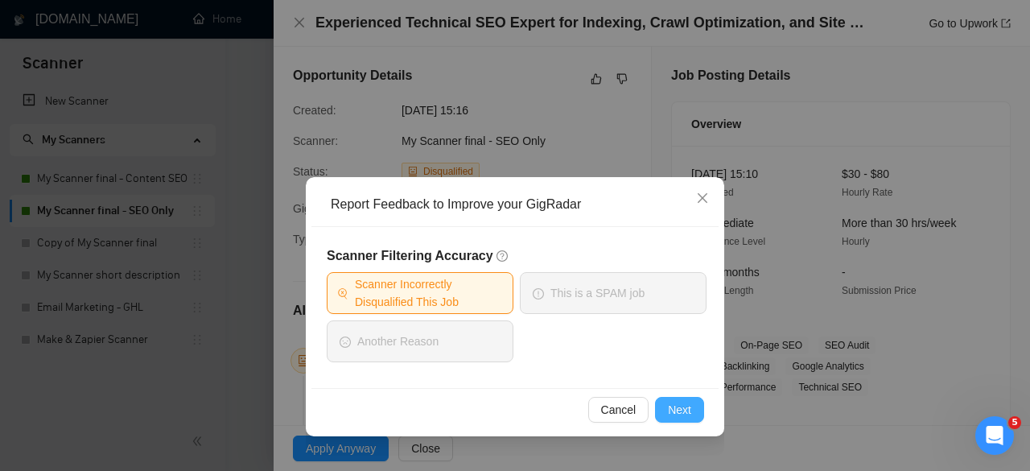
click at [703, 402] on button "Next" at bounding box center [679, 410] width 49 height 26
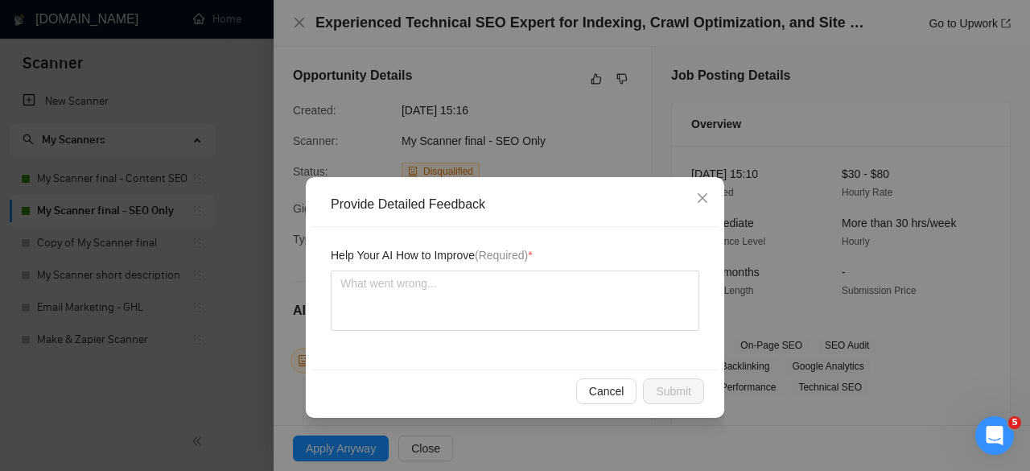
click at [604, 345] on div "Help Your AI How to Improve (Required) *" at bounding box center [514, 298] width 407 height 142
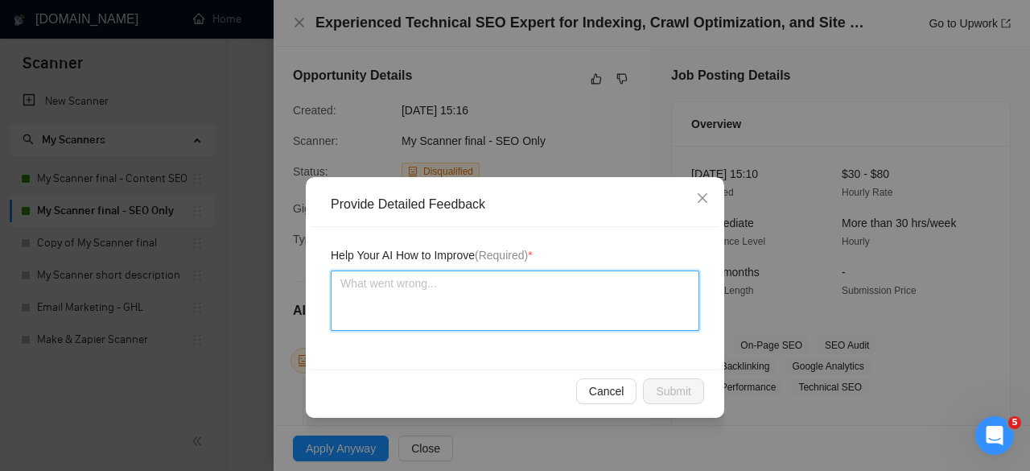
click at [594, 300] on textarea at bounding box center [515, 300] width 369 height 60
type textarea "T"
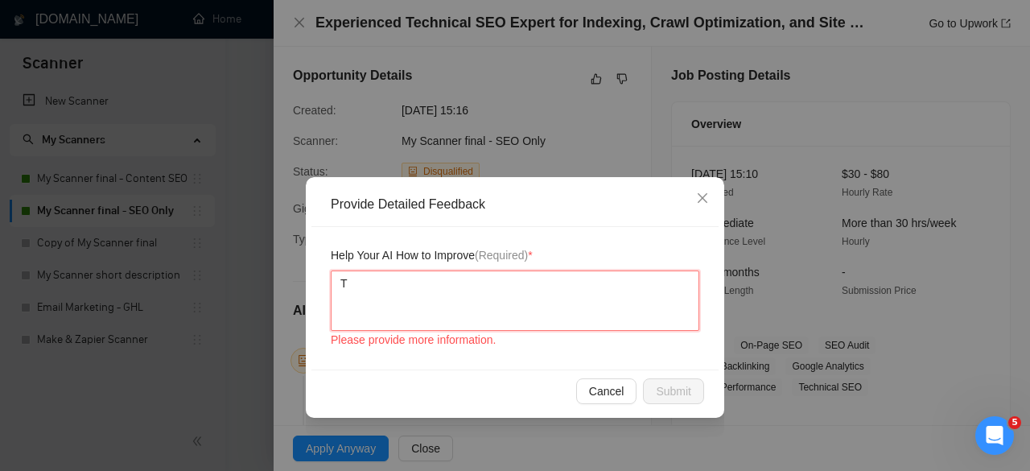
type textarea "Th"
type textarea "Thi"
type textarea "This"
type textarea "This s"
type textarea "This su"
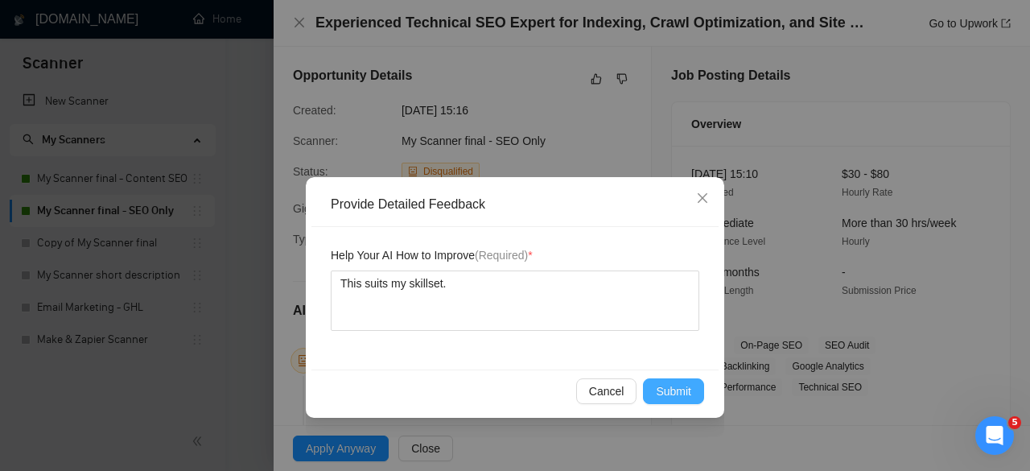
click at [694, 393] on button "Submit" at bounding box center [673, 391] width 61 height 26
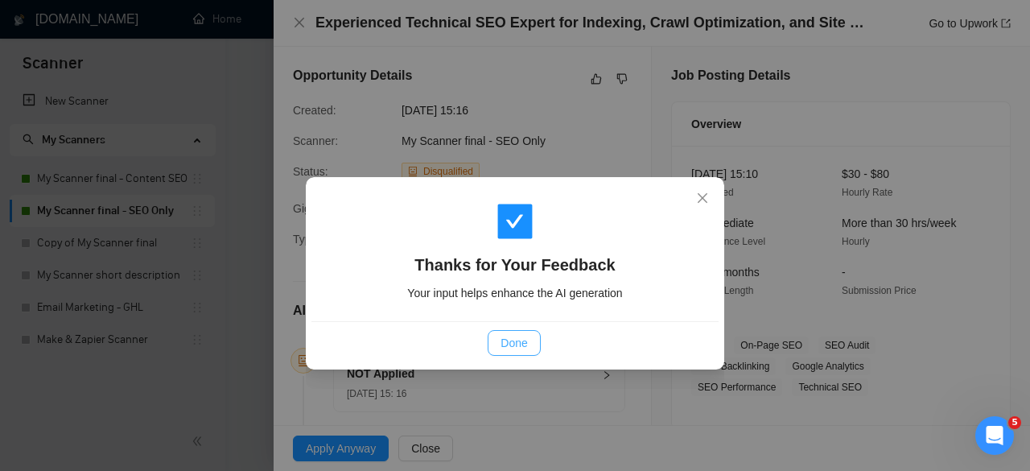
click at [518, 336] on span "Done" at bounding box center [514, 343] width 27 height 18
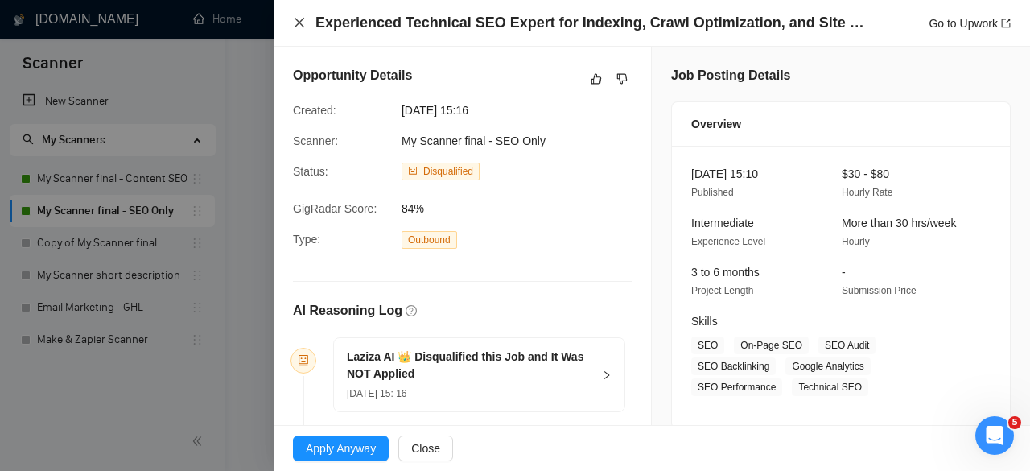
click at [296, 18] on icon "close" at bounding box center [299, 22] width 13 height 13
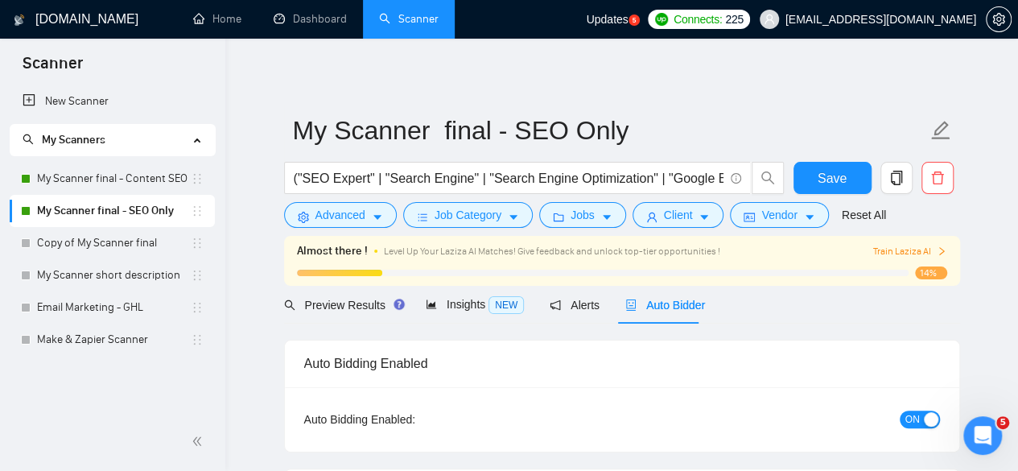
click at [638, 310] on span "Auto Bidder" at bounding box center [665, 305] width 80 height 13
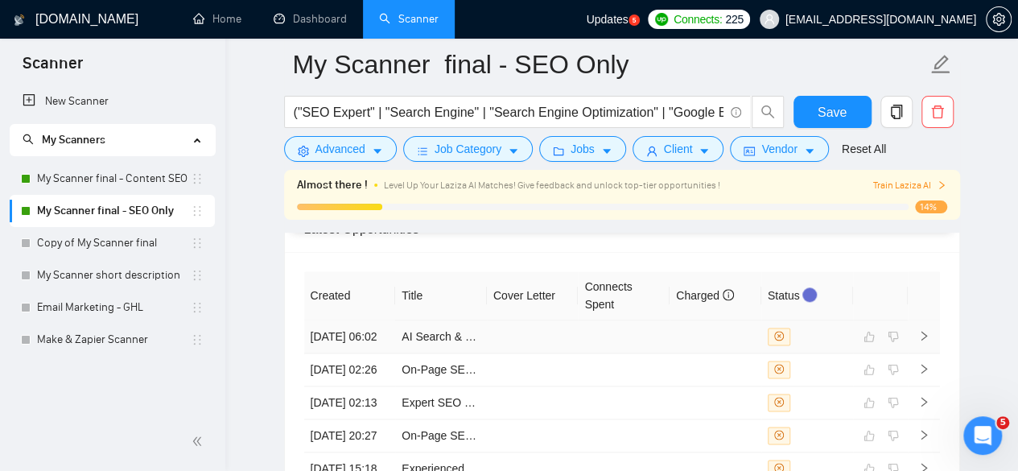
scroll to position [3997, 0]
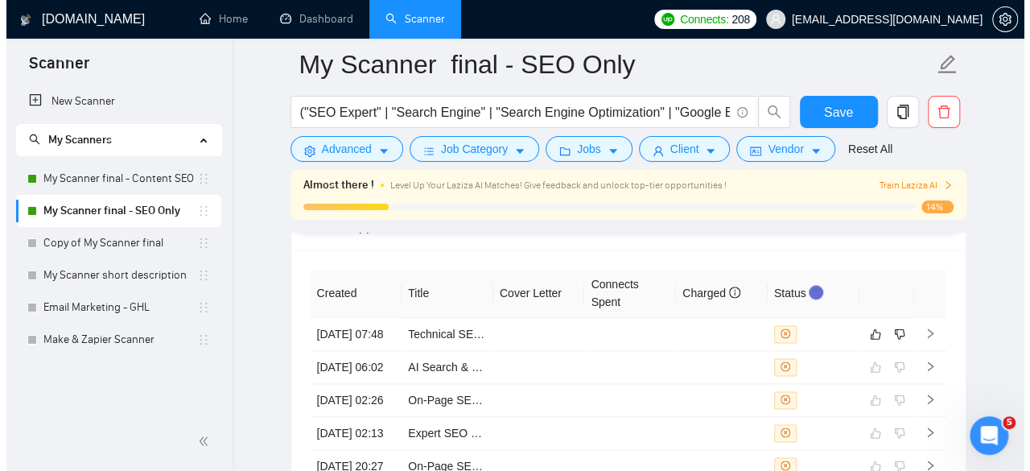
scroll to position [3907, 0]
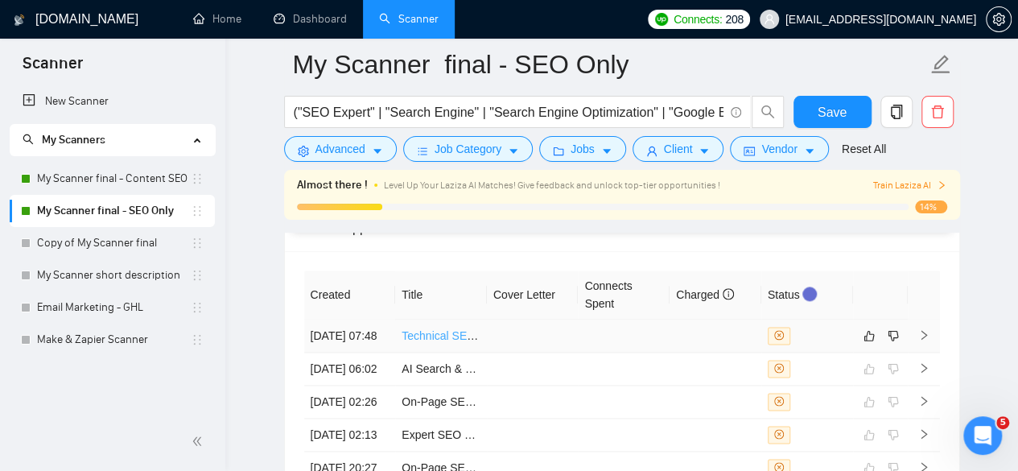
click at [460, 330] on link "Technical SEO Expert Needed" at bounding box center [478, 335] width 152 height 13
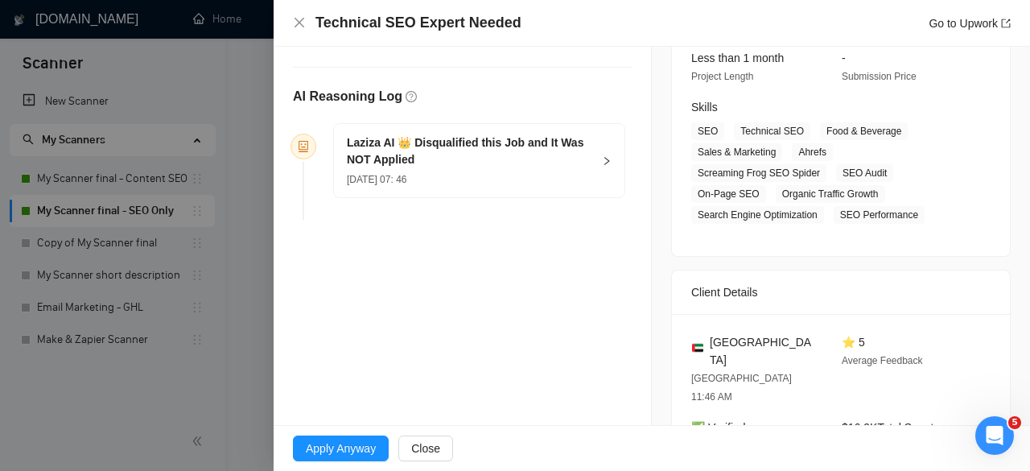
scroll to position [216, 0]
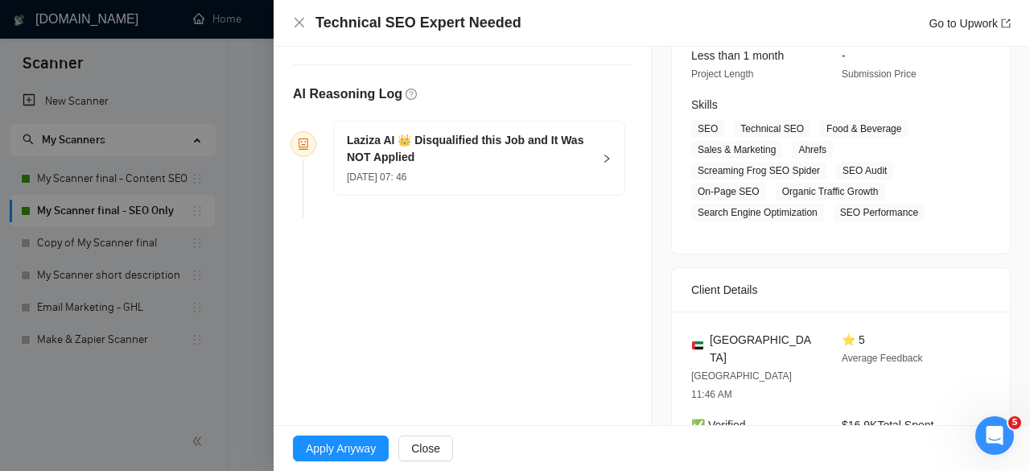
click at [368, 427] on div "Apply Anyway Close" at bounding box center [652, 448] width 757 height 45
click at [360, 445] on span "Apply Anyway" at bounding box center [341, 448] width 70 height 18
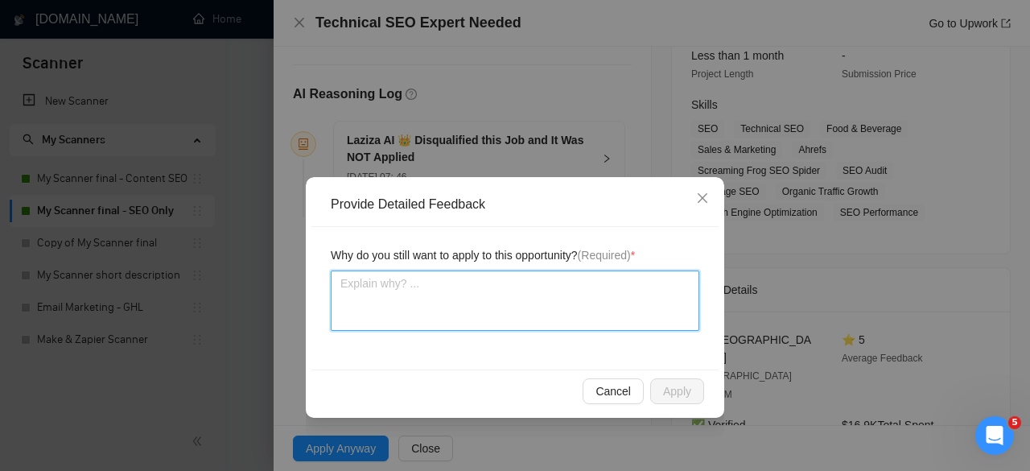
click at [410, 285] on textarea at bounding box center [515, 300] width 369 height 60
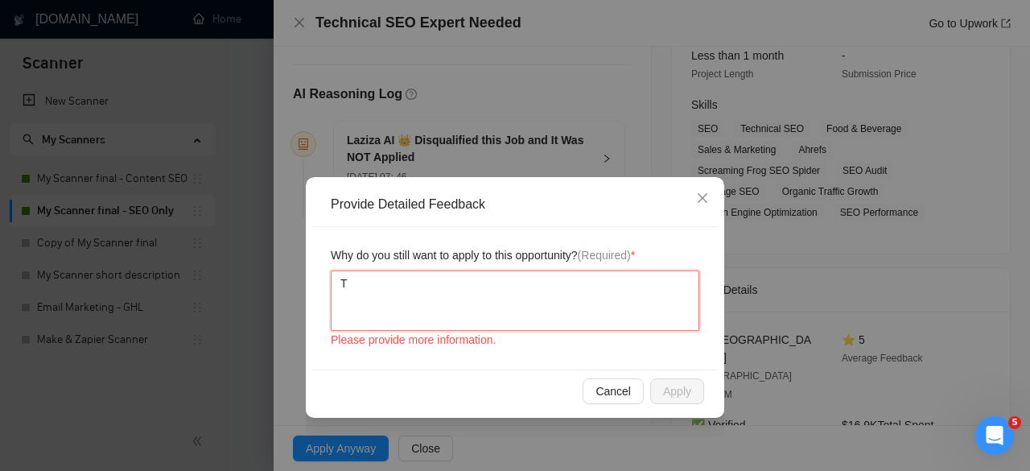
type textarea "Th"
type textarea "Thi"
type textarea "This"
type textarea "This j"
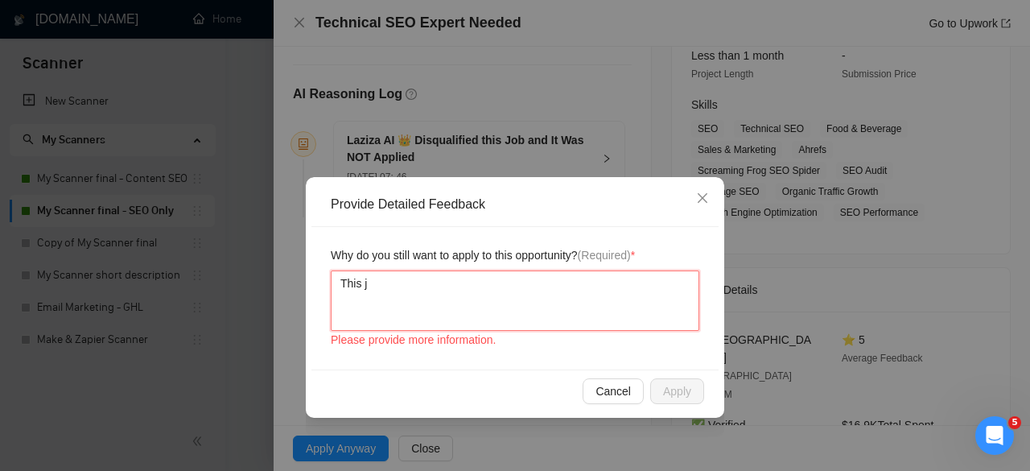
type textarea "This jo"
type textarea "This job"
type textarea "This job s"
type textarea "This job su"
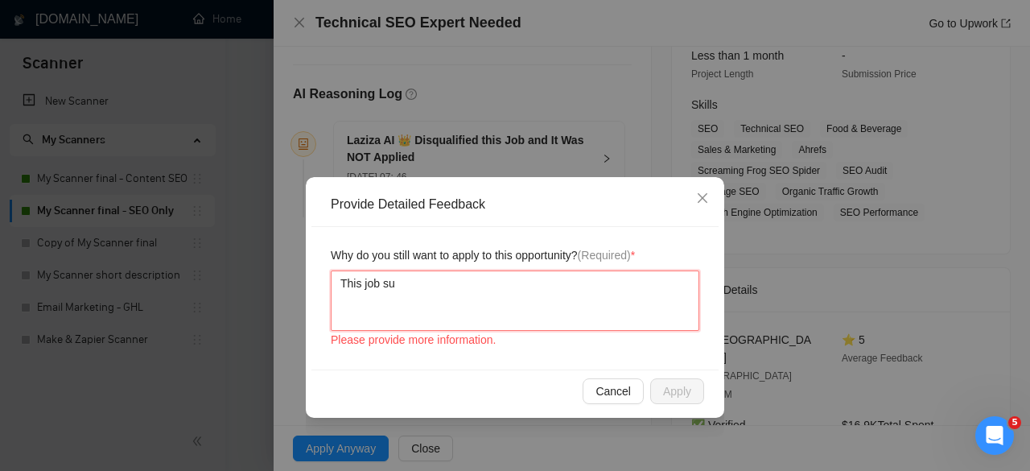
type textarea "This job sui"
type textarea "This job suit"
type textarea "This job suits"
type textarea "This job suits m"
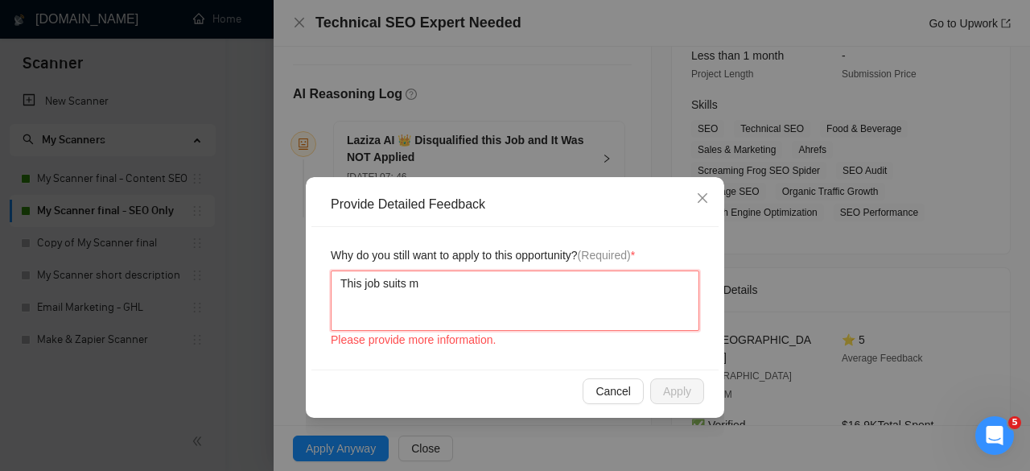
type textarea "This job suits my"
type textarea "This job suits my s"
type textarea "This job suits my sk"
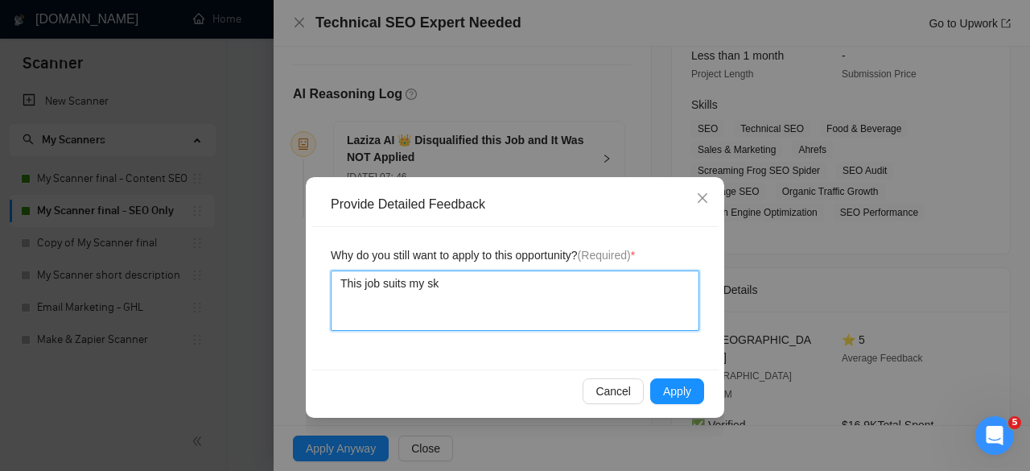
type textarea "This job suits my ski"
type textarea "This job suits my skil"
type textarea "This job suits my skill"
type textarea "This job suits my skills"
type textarea "This job suits my skillse"
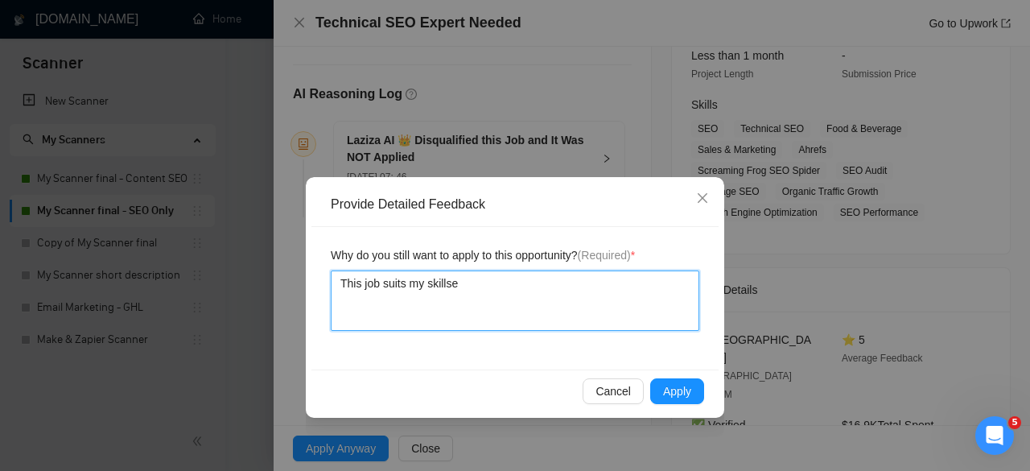
type textarea "This job suits my skillset"
type textarea "This job suits my skillset."
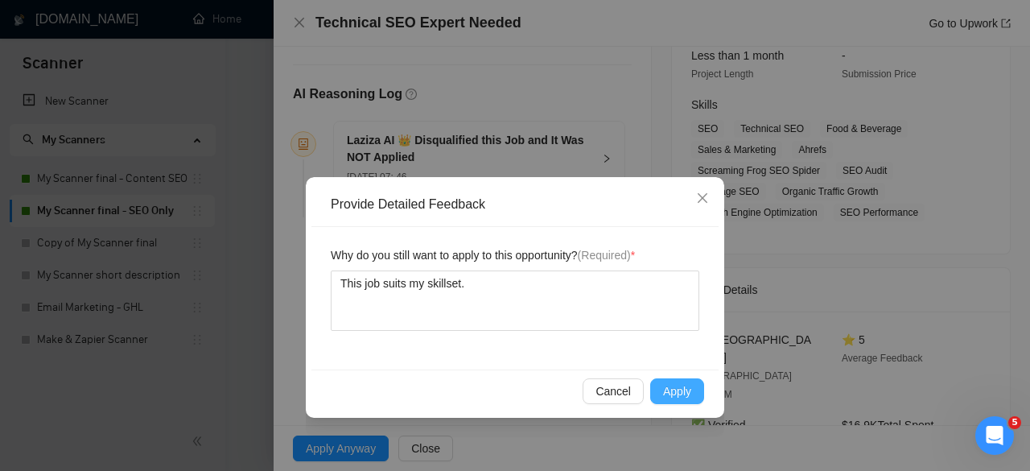
click at [680, 394] on span "Apply" at bounding box center [677, 391] width 28 height 18
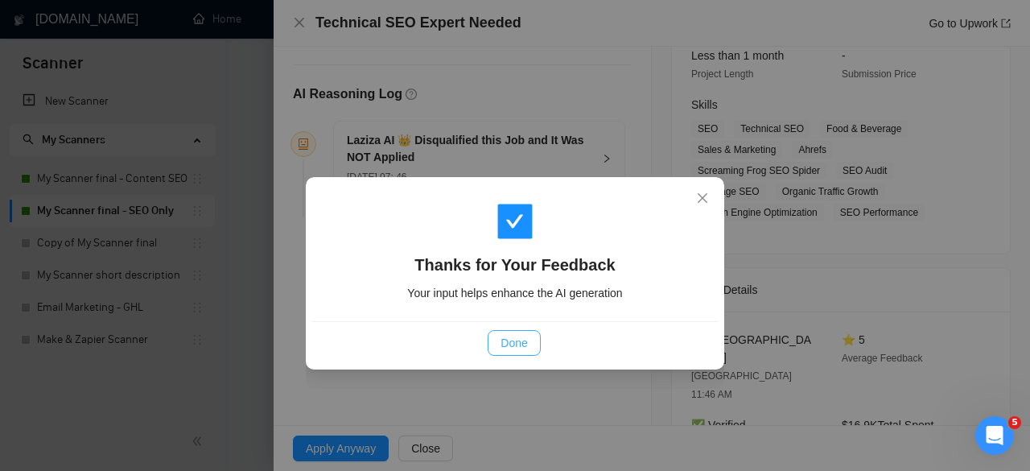
click at [492, 353] on button "Done" at bounding box center [514, 343] width 52 height 26
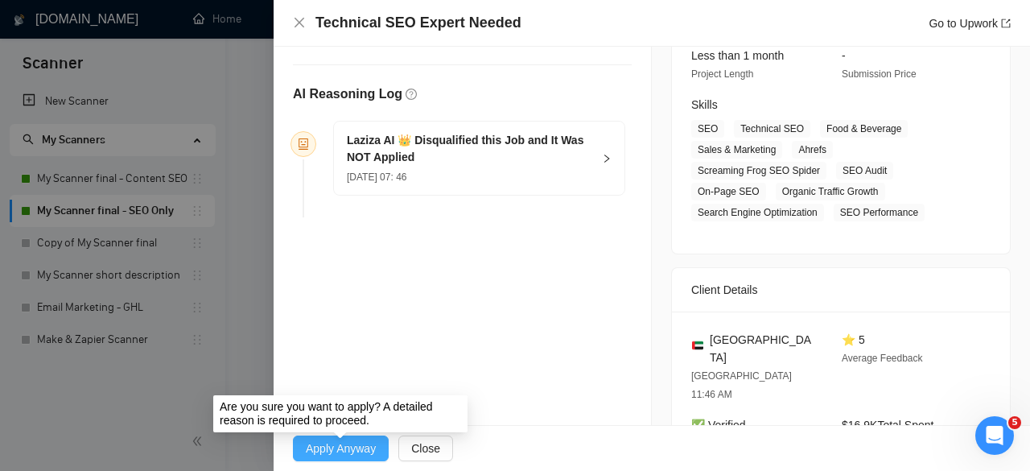
click at [367, 445] on span "Apply Anyway" at bounding box center [341, 448] width 70 height 18
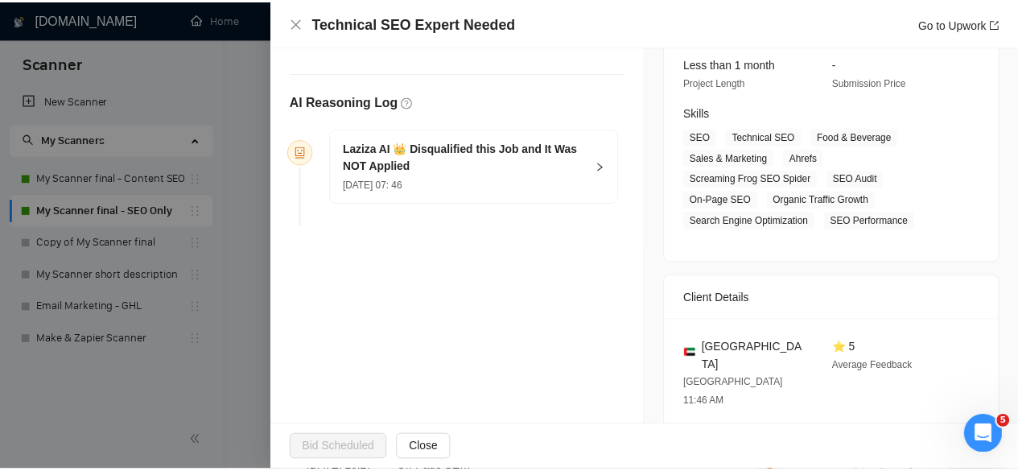
scroll to position [0, 0]
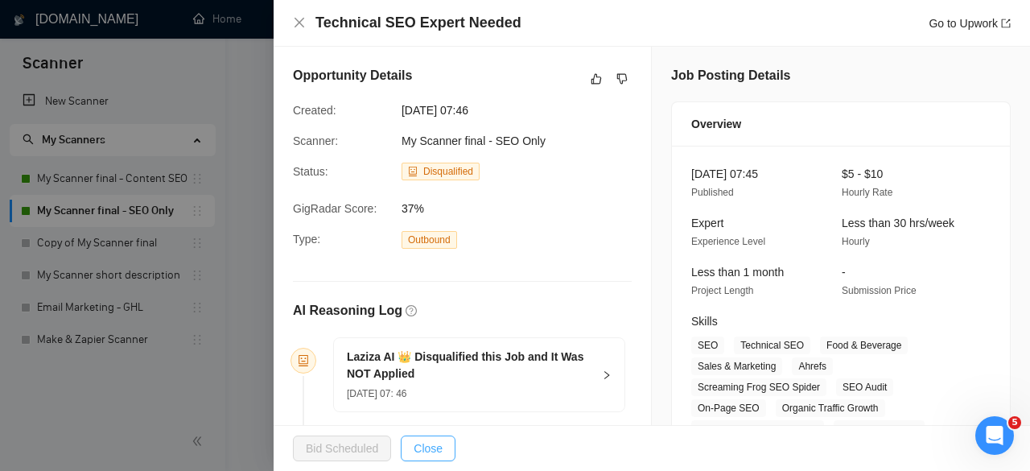
click at [439, 451] on button "Close" at bounding box center [428, 448] width 55 height 26
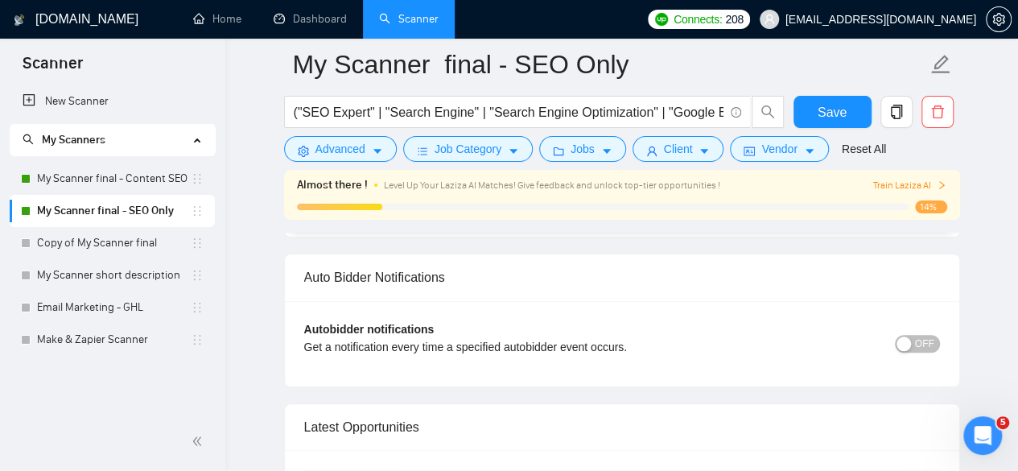
scroll to position [3845, 0]
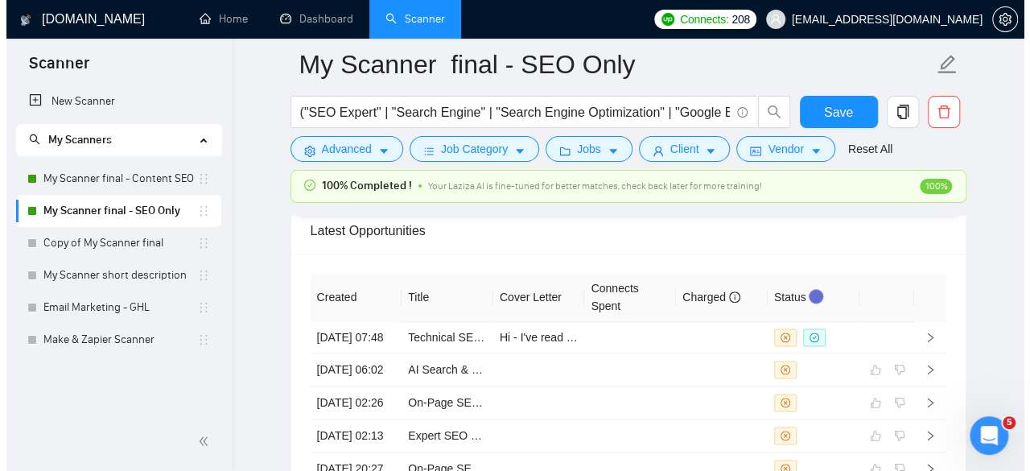
scroll to position [3893, 0]
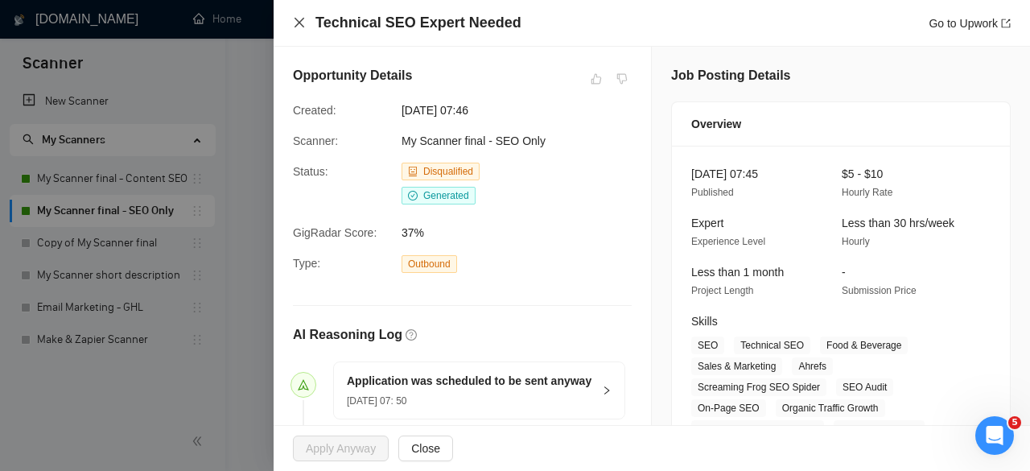
click at [299, 28] on icon "close" at bounding box center [299, 22] width 13 height 13
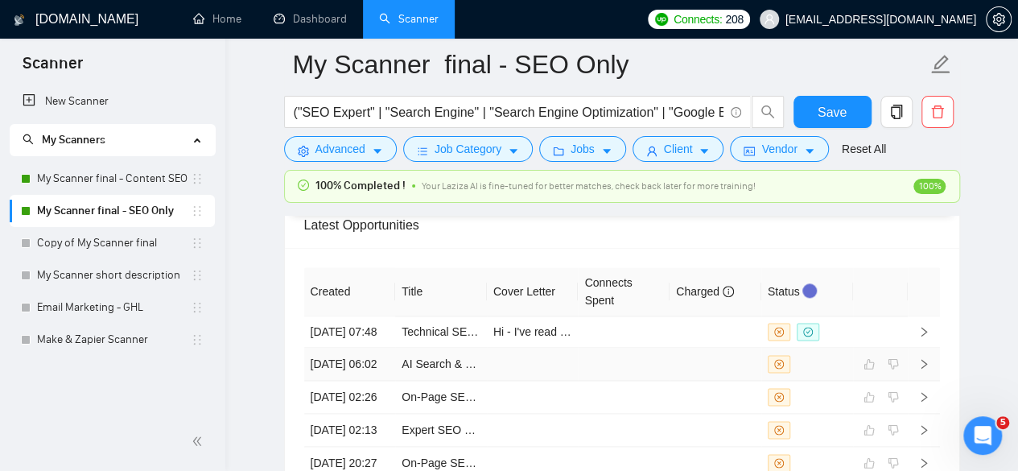
scroll to position [3937, 0]
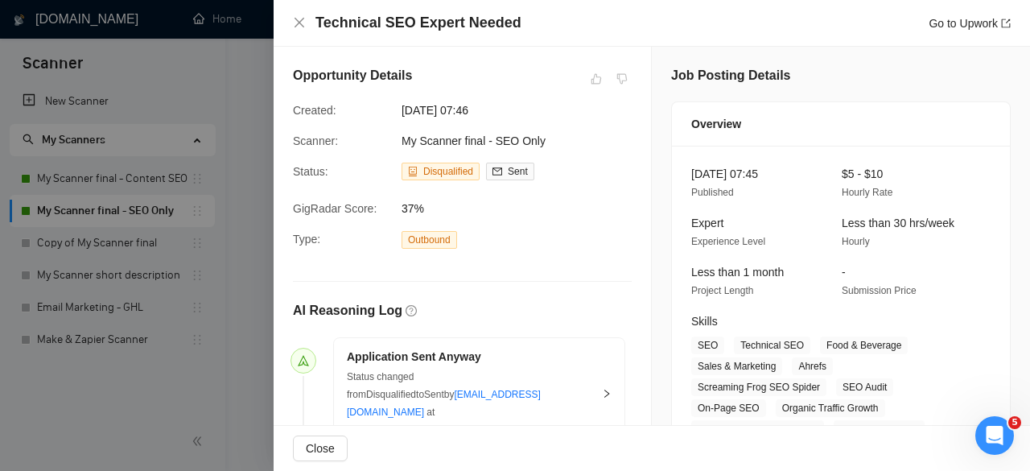
click at [140, 83] on div at bounding box center [515, 235] width 1030 height 471
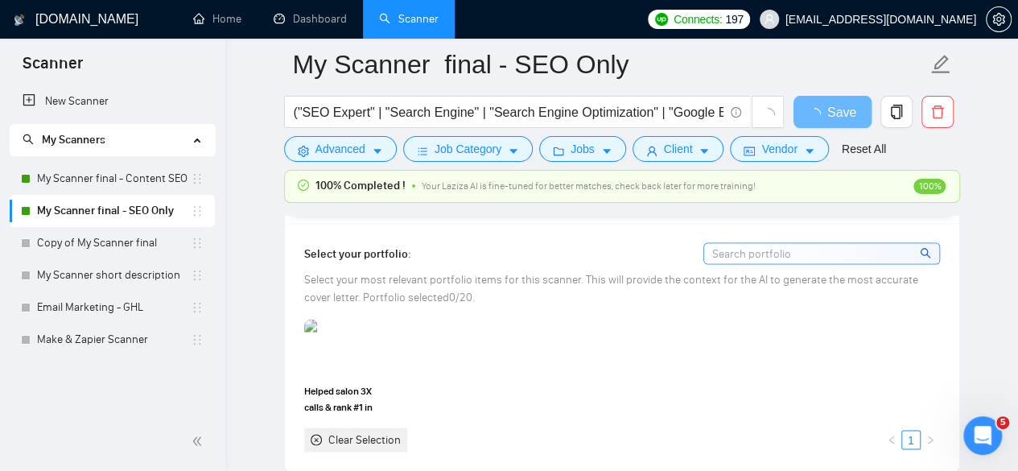
scroll to position [1409, 0]
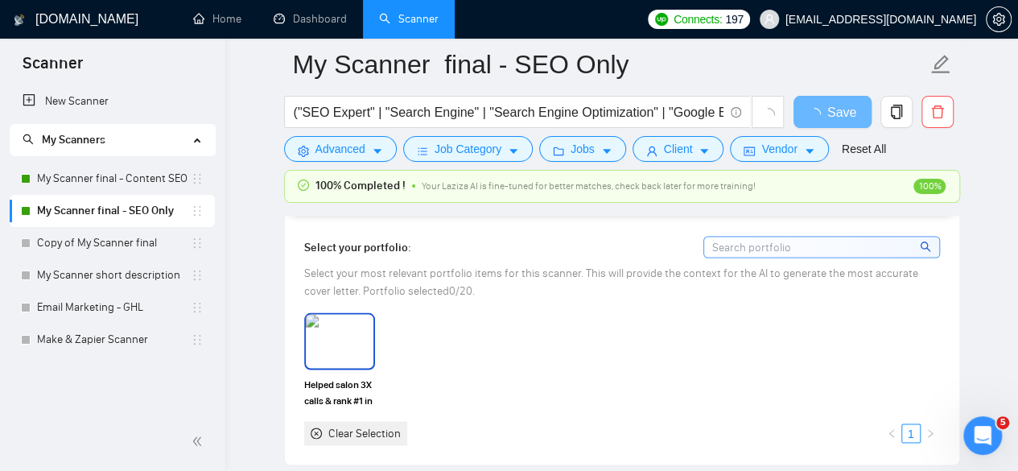
click at [323, 337] on img at bounding box center [340, 340] width 68 height 53
click at [464, 328] on div "Helped salon 3X calls & rank #1 in Local Map Pack [DATE] Clear Selection 1" at bounding box center [621, 378] width 645 height 132
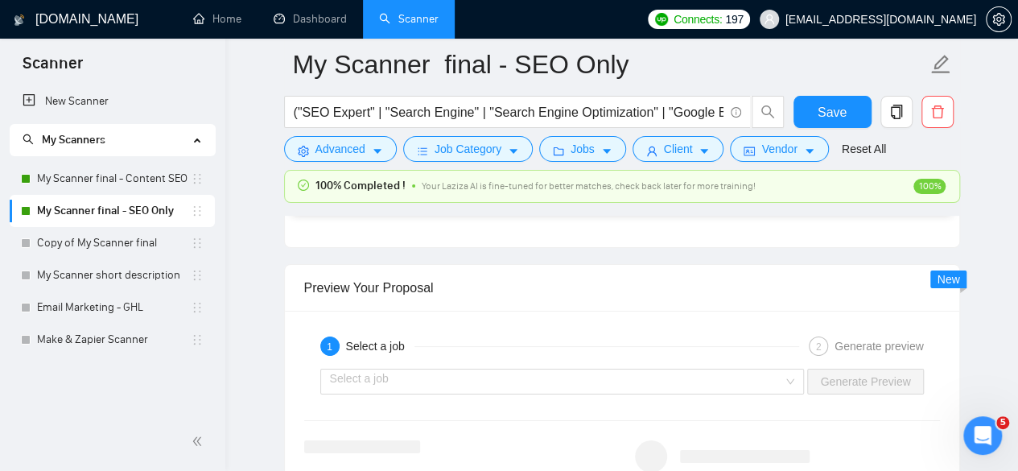
scroll to position [2905, 0]
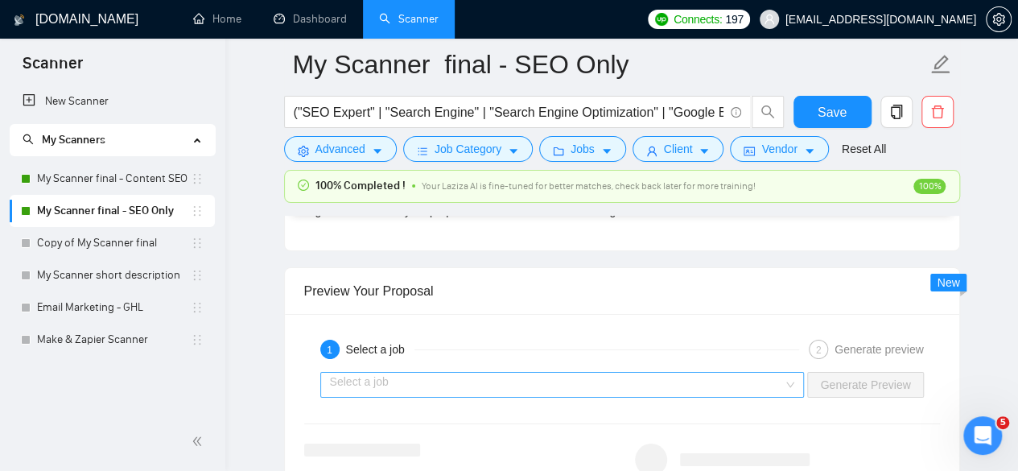
click at [453, 373] on input "search" at bounding box center [557, 385] width 454 height 24
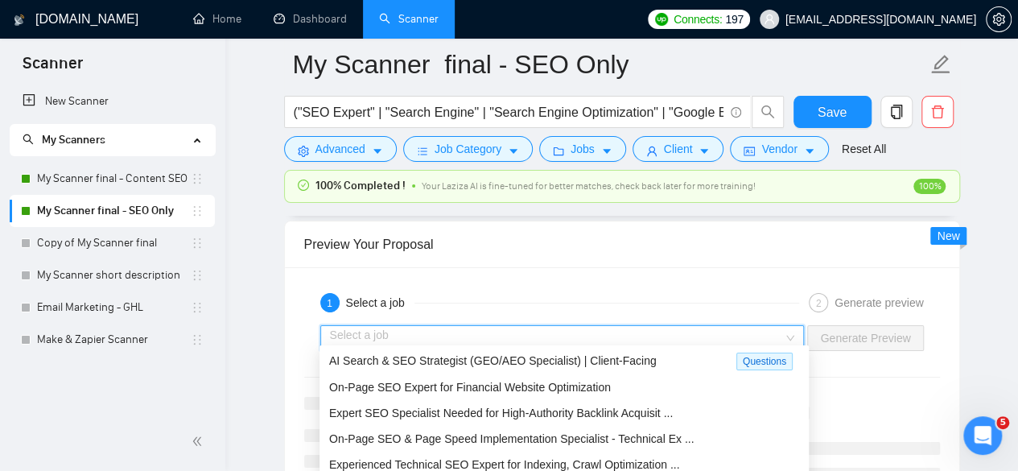
scroll to position [0, 0]
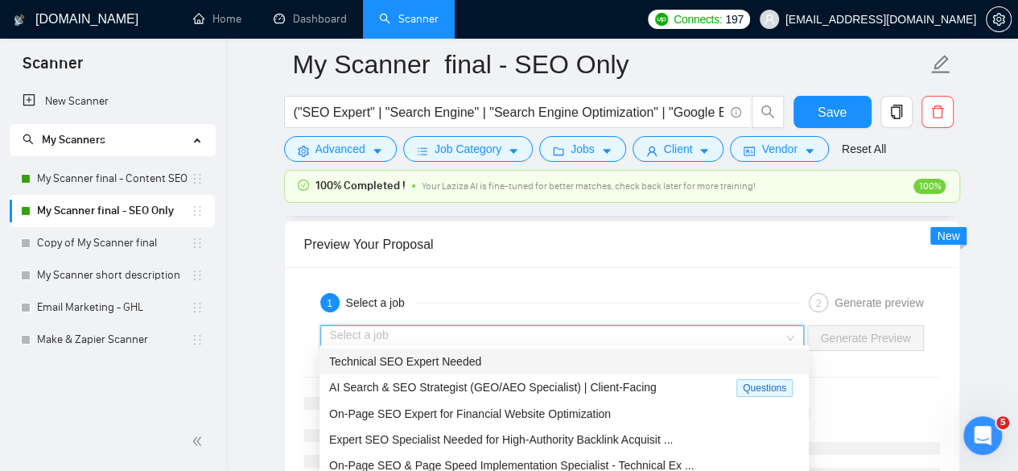
click at [505, 275] on div "1 Select a job 2 Generate preview Select a job Generate Preview" at bounding box center [622, 389] width 674 height 245
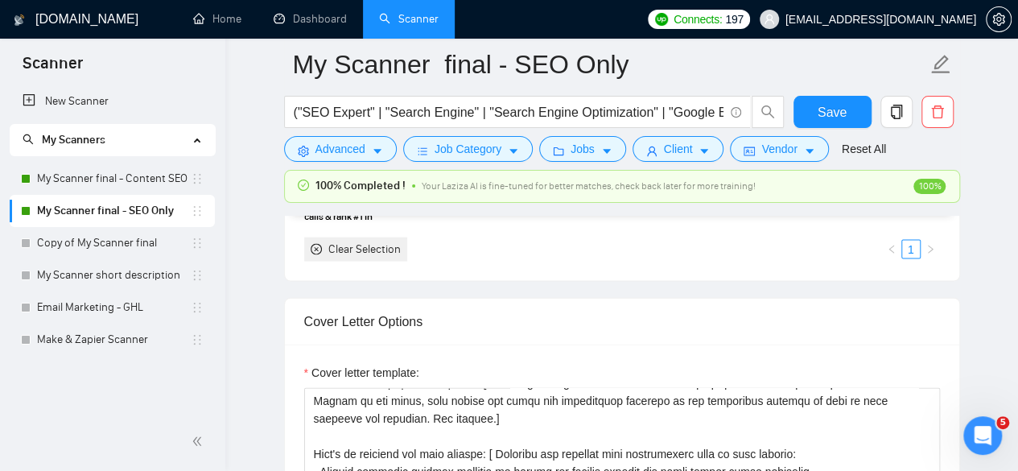
scroll to position [1614, 0]
